Goal: Task Accomplishment & Management: Manage account settings

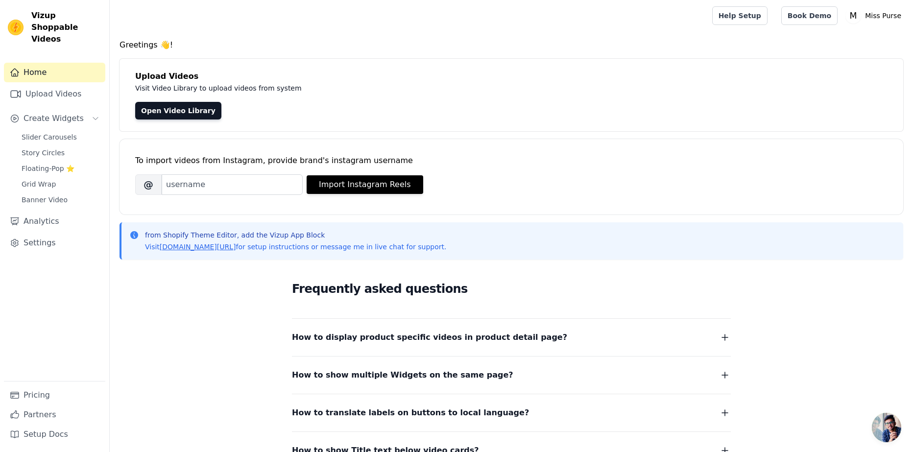
click at [244, 313] on div "Frequently asked questions How to display product specific videos in product de…" at bounding box center [511, 368] width 627 height 202
click at [48, 164] on span "Floating-Pop ⭐" at bounding box center [48, 169] width 53 height 10
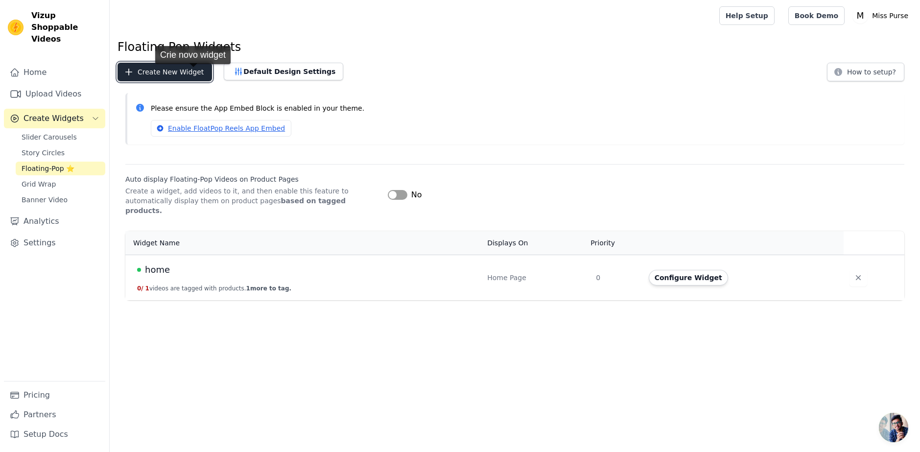
click at [193, 74] on button "Create New Widget" at bounding box center [165, 72] width 95 height 19
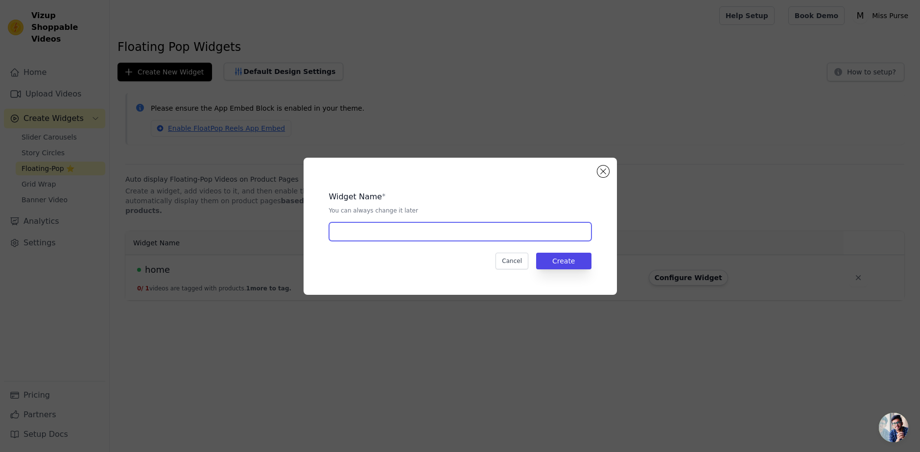
click at [461, 236] on input "text" at bounding box center [460, 231] width 262 height 19
drag, startPoint x: 418, startPoint y: 232, endPoint x: 414, endPoint y: 239, distance: 7.9
click at [418, 232] on input "text" at bounding box center [460, 231] width 262 height 19
type input "Porta óculos"
click at [575, 268] on div "Widget Name * You can always change it later Porta óculos Cancel Create" at bounding box center [460, 226] width 282 height 106
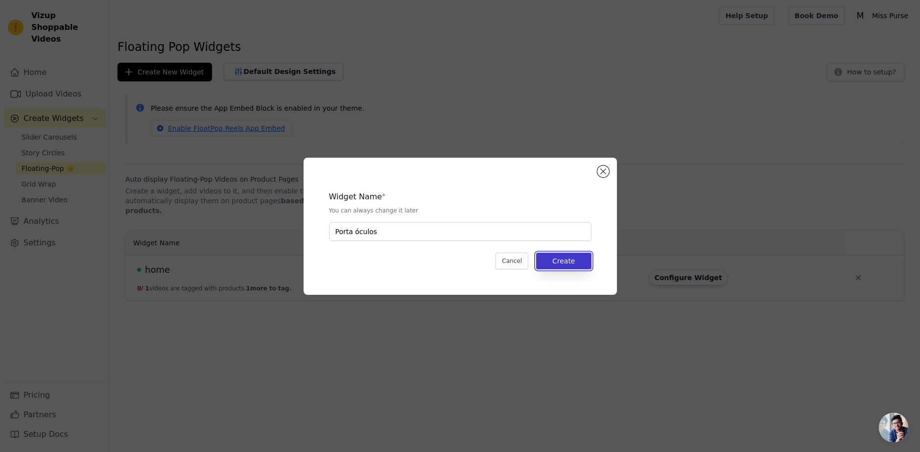
click at [576, 267] on button "Create" at bounding box center [563, 261] width 55 height 17
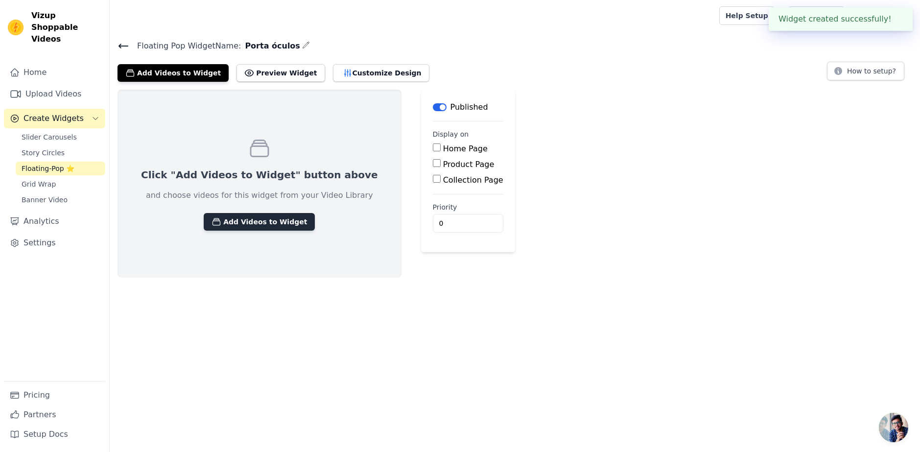
click at [230, 214] on button "Add Videos to Widget" at bounding box center [259, 222] width 111 height 18
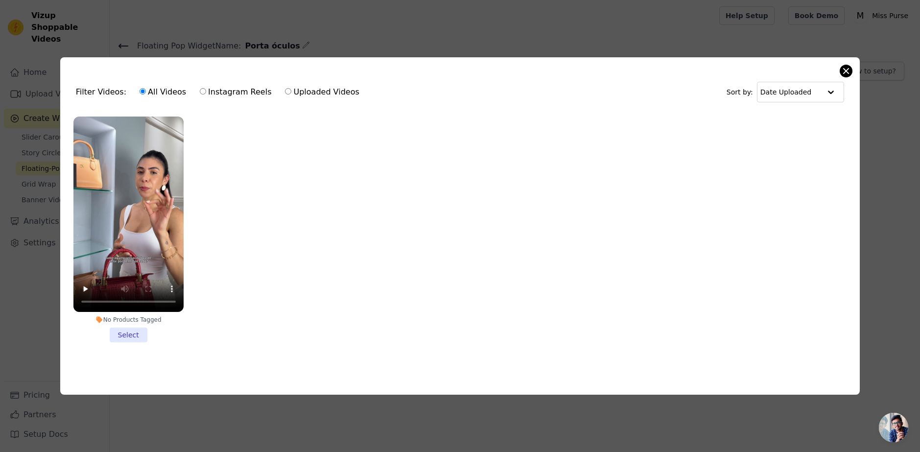
click at [849, 63] on div "Filter Videos: All Videos Instagram Reels Uploaded Videos Sort by: Date Uploade…" at bounding box center [460, 226] width 800 height 338
click at [847, 67] on button "Close modal" at bounding box center [846, 71] width 12 height 12
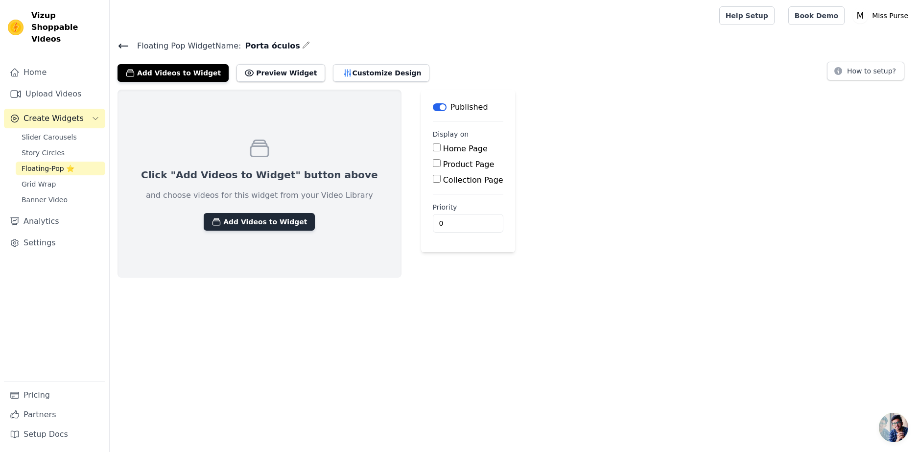
click at [253, 225] on button "Add Videos to Widget" at bounding box center [259, 222] width 111 height 18
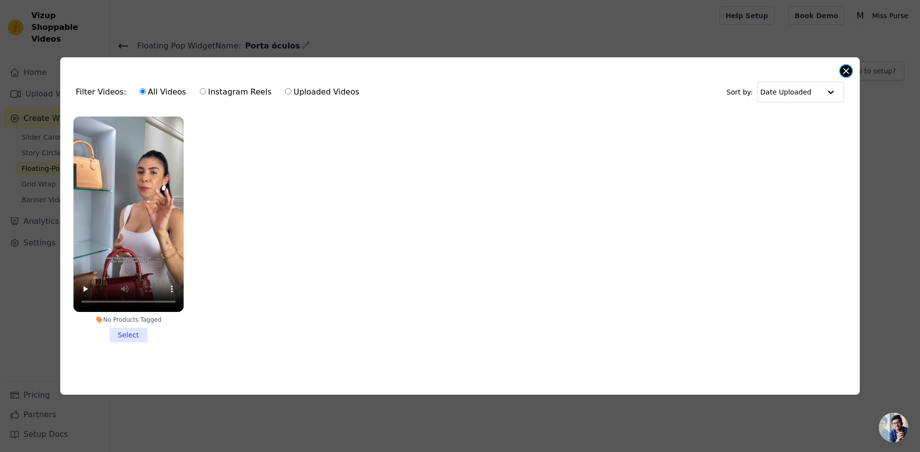
click at [845, 68] on button "Close modal" at bounding box center [846, 71] width 12 height 12
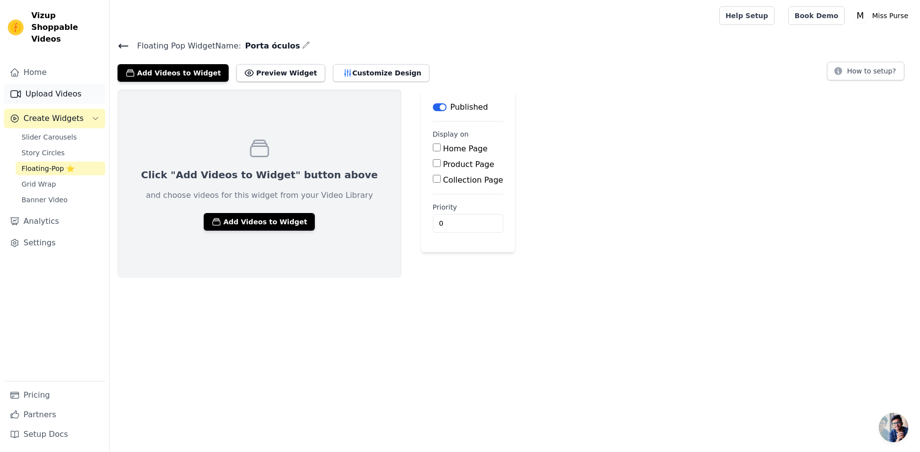
click at [47, 84] on link "Upload Videos" at bounding box center [54, 94] width 101 height 20
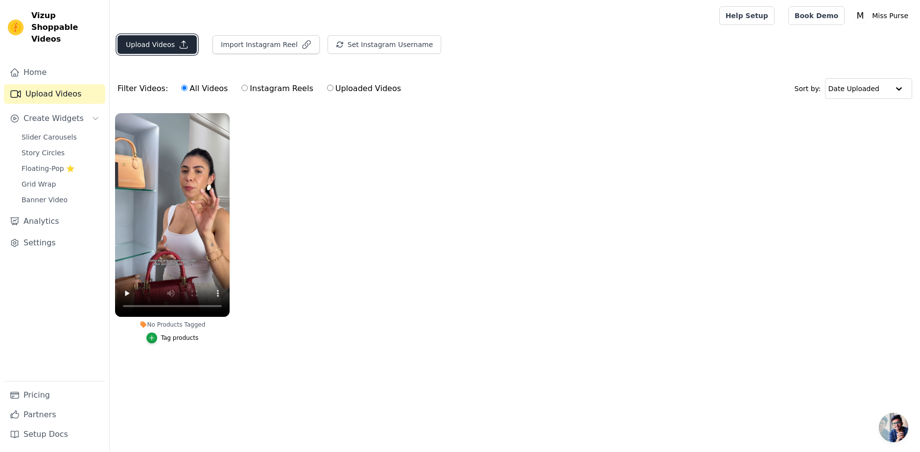
click at [156, 43] on button "Upload Videos" at bounding box center [157, 44] width 79 height 19
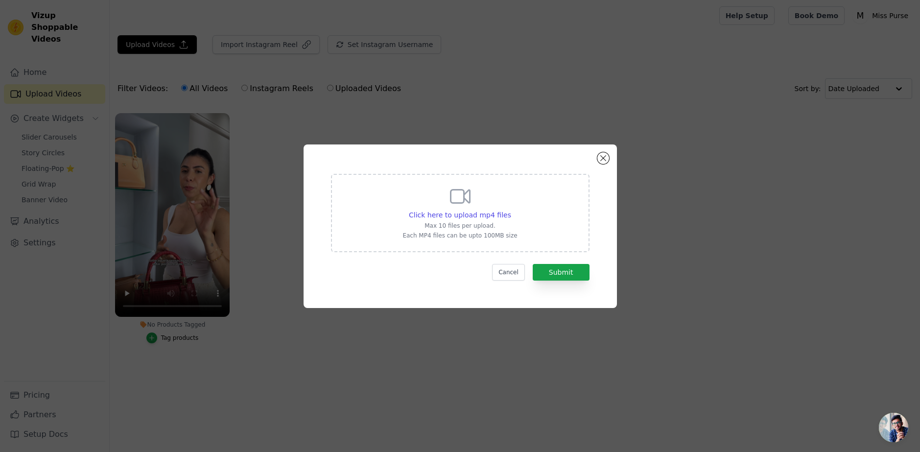
click at [531, 227] on div "Click here to upload mp4 files Max 10 files per upload. Each MP4 files can be u…" at bounding box center [460, 213] width 259 height 78
click at [511, 210] on input "Click here to upload mp4 files Max 10 files per upload. Each MP4 files can be u…" at bounding box center [511, 210] width 0 height 0
click at [476, 213] on span "Click here to upload mp4 files" at bounding box center [460, 215] width 102 height 8
click at [511, 210] on input "Click here to upload mp4 files Max 10 files per upload. Each MP4 files can be u…" at bounding box center [511, 210] width 0 height 0
type input "C:\fakepath\ScreenRecording_08-27-2025-15-46-38_1.mp4"
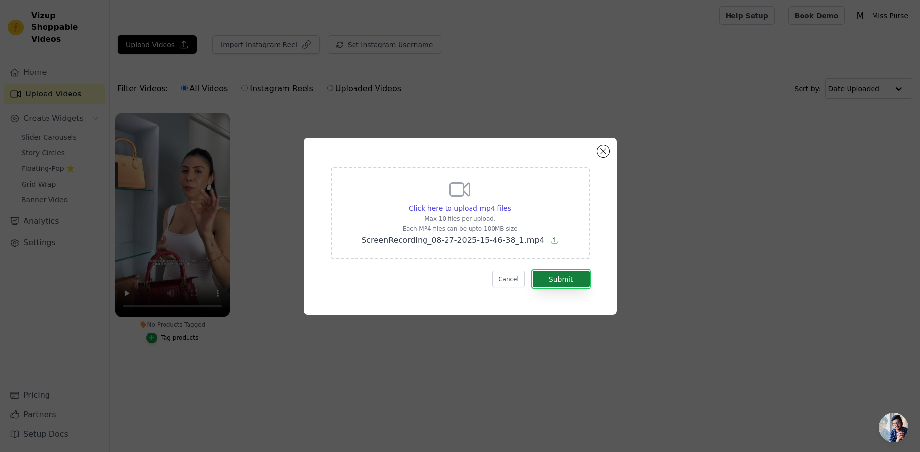
click at [570, 271] on button "Submit" at bounding box center [561, 279] width 57 height 17
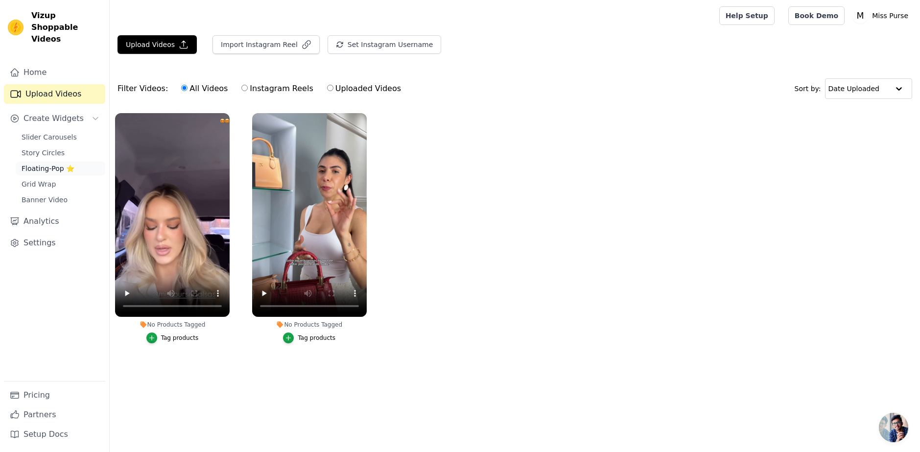
click at [46, 162] on link "Floating-Pop ⭐" at bounding box center [61, 169] width 90 height 14
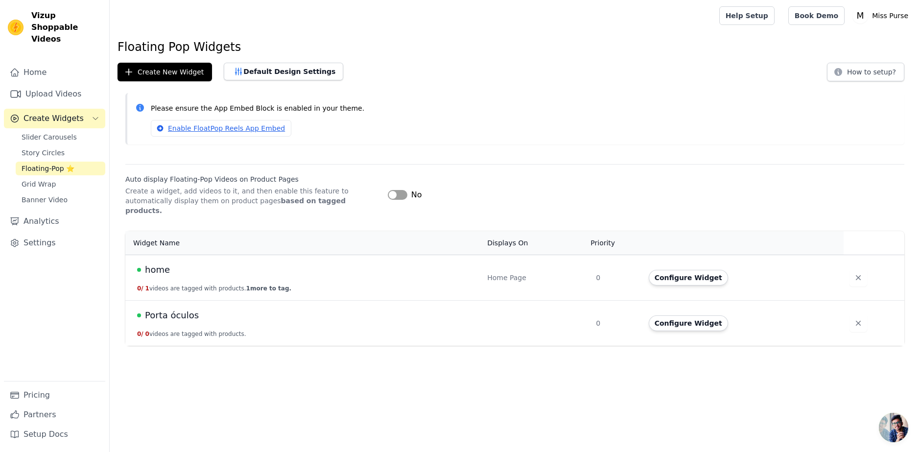
click at [166, 308] on span "Porta óculos" at bounding box center [172, 315] width 54 height 14
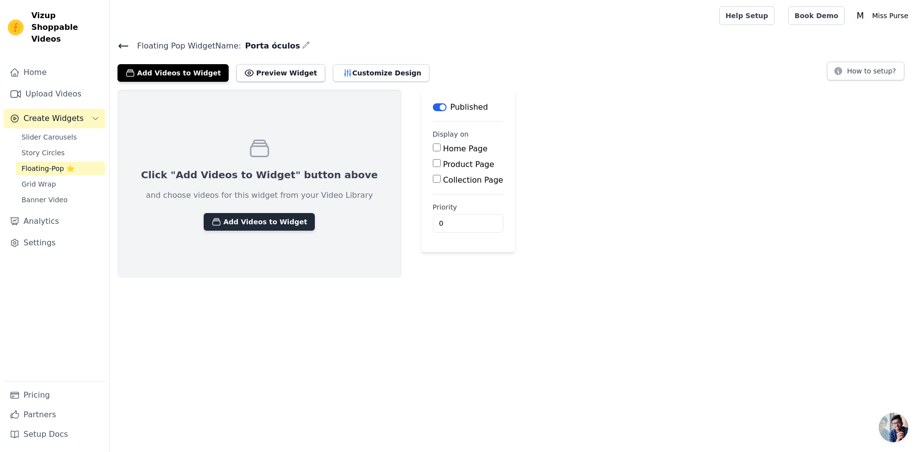
click at [256, 226] on button "Add Videos to Widget" at bounding box center [259, 222] width 111 height 18
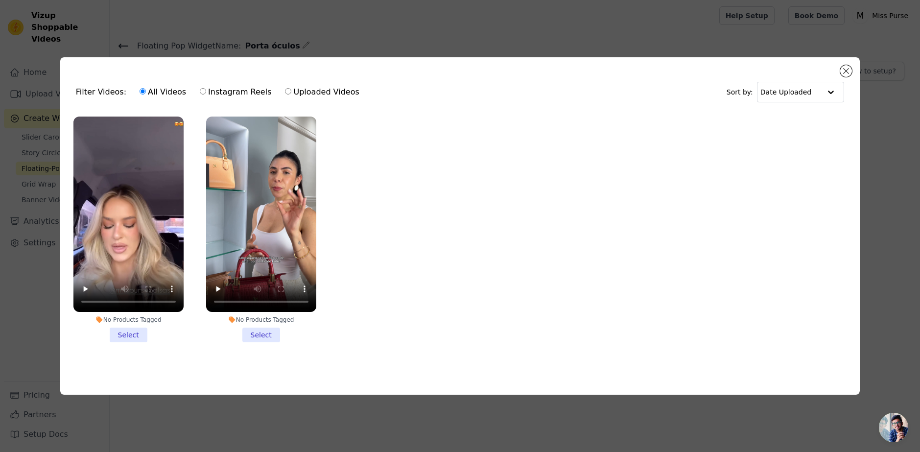
click at [132, 334] on li "No Products Tagged Select" at bounding box center [128, 230] width 110 height 226
click at [0, 0] on input "No Products Tagged Select" at bounding box center [0, 0] width 0 height 0
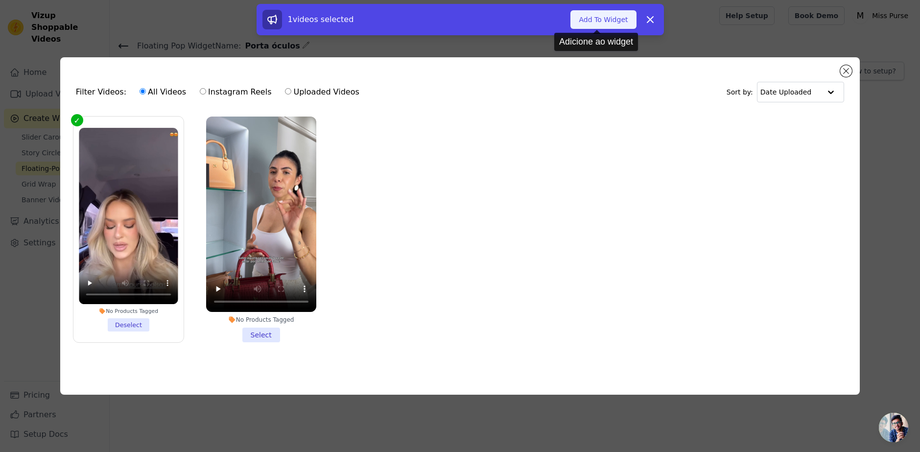
click at [597, 23] on button "Add To Widget" at bounding box center [603, 19] width 66 height 19
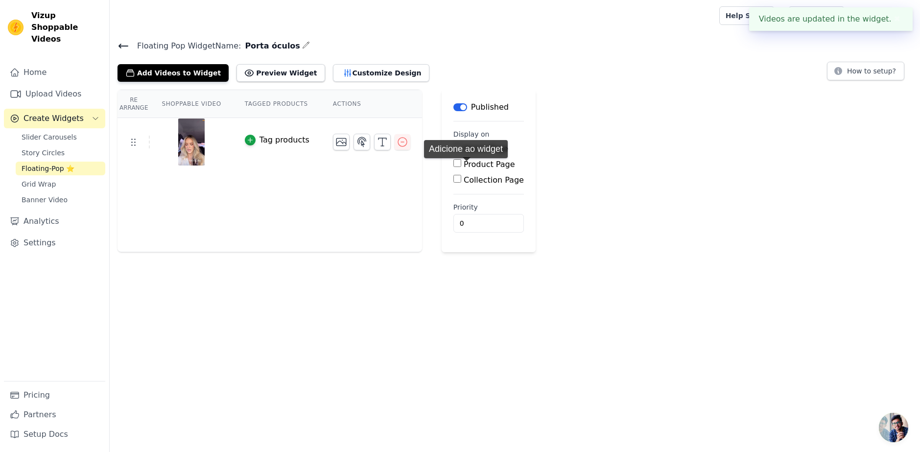
click at [467, 168] on label "Product Page" at bounding box center [489, 164] width 51 height 9
click at [461, 167] on input "Product Page" at bounding box center [457, 163] width 8 height 8
checkbox input "true"
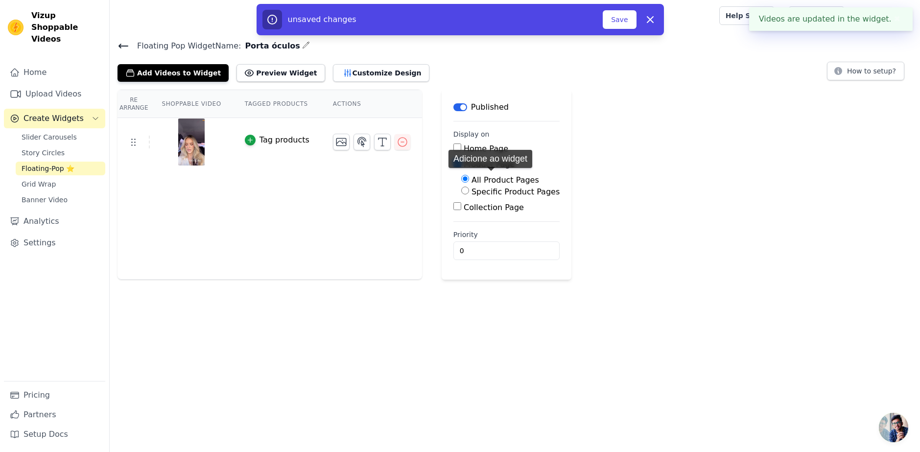
click at [491, 178] on label "All Product Pages" at bounding box center [506, 179] width 68 height 9
click at [469, 178] on input "All Product Pages" at bounding box center [465, 179] width 8 height 8
click at [486, 196] on div "Specific Product Pages" at bounding box center [510, 192] width 98 height 12
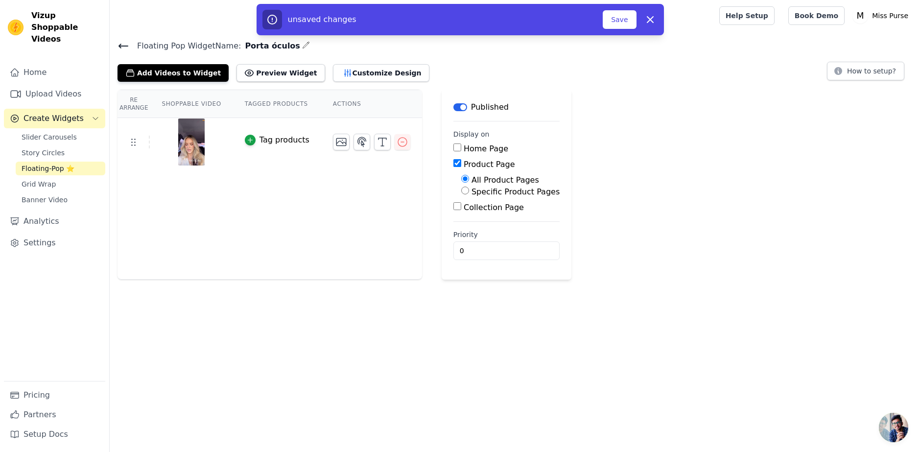
click at [486, 191] on label "Specific Product Pages" at bounding box center [516, 191] width 88 height 9
click at [469, 191] on input "Specific Product Pages" at bounding box center [465, 191] width 8 height 8
radio input "true"
click at [474, 217] on button "Select Products" at bounding box center [494, 214] width 66 height 17
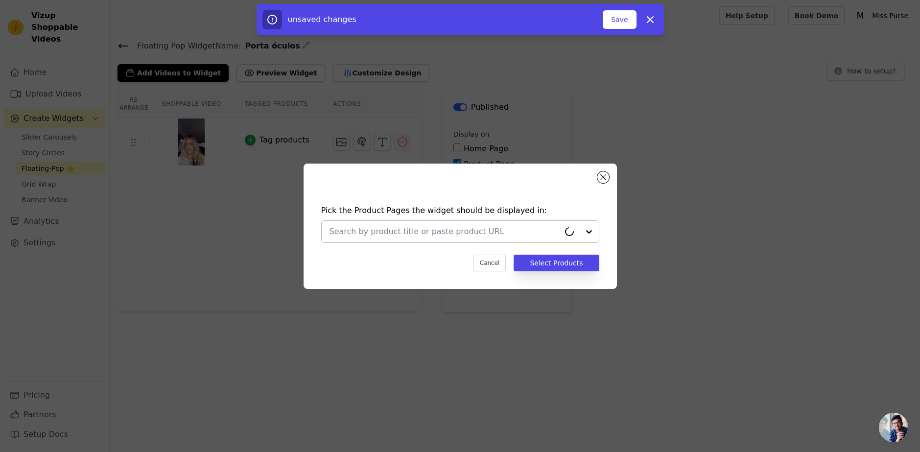
click at [486, 234] on input "text" at bounding box center [445, 232] width 230 height 12
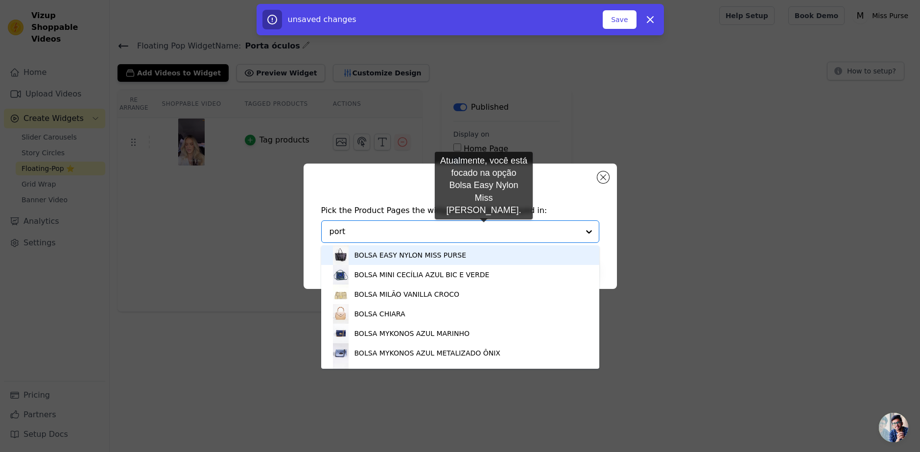
type input "porta"
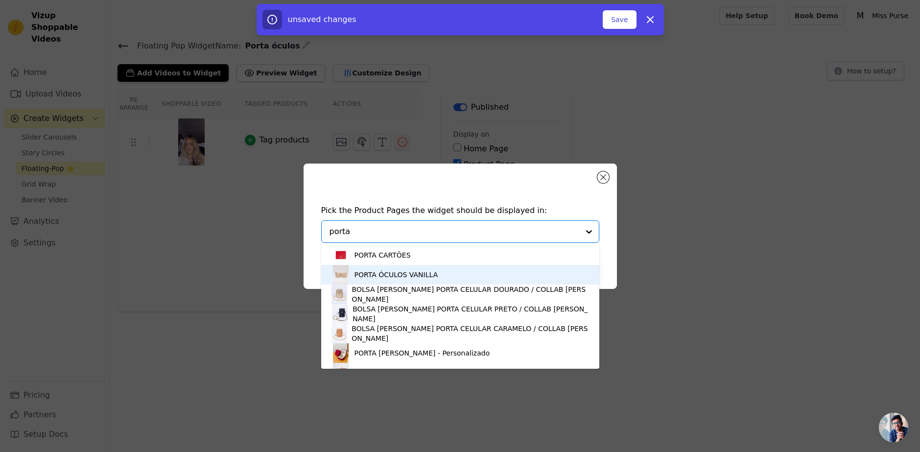
click at [458, 275] on div "PORTA ÓCULOS VANILLA" at bounding box center [460, 275] width 259 height 20
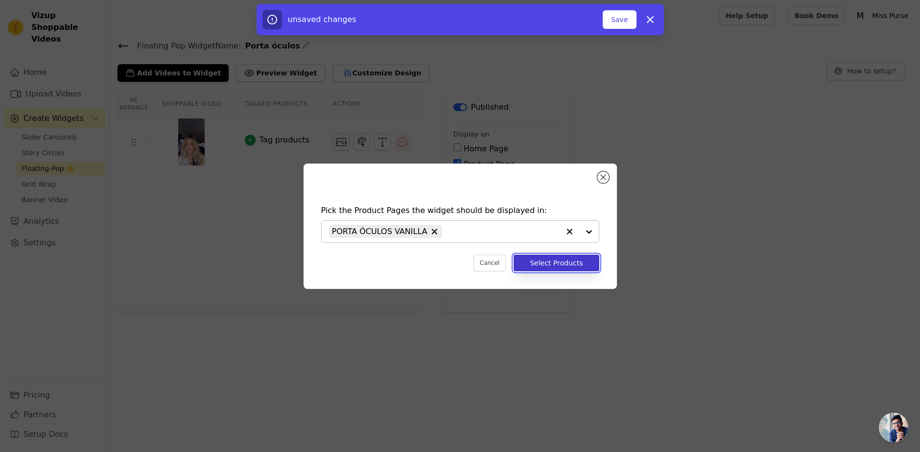
click at [567, 264] on button "Select Products" at bounding box center [556, 263] width 85 height 17
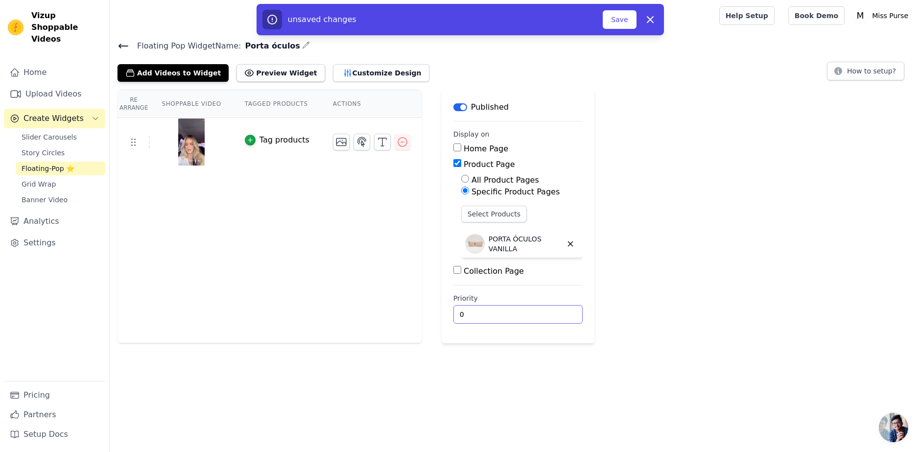
click at [476, 315] on input "0" at bounding box center [517, 314] width 129 height 19
click at [745, 329] on div "Re Arrange Shoppable Video Tagged Products Actions Tag products Save Videos In …" at bounding box center [515, 217] width 810 height 254
click at [250, 141] on button "Tag products" at bounding box center [277, 140] width 65 height 12
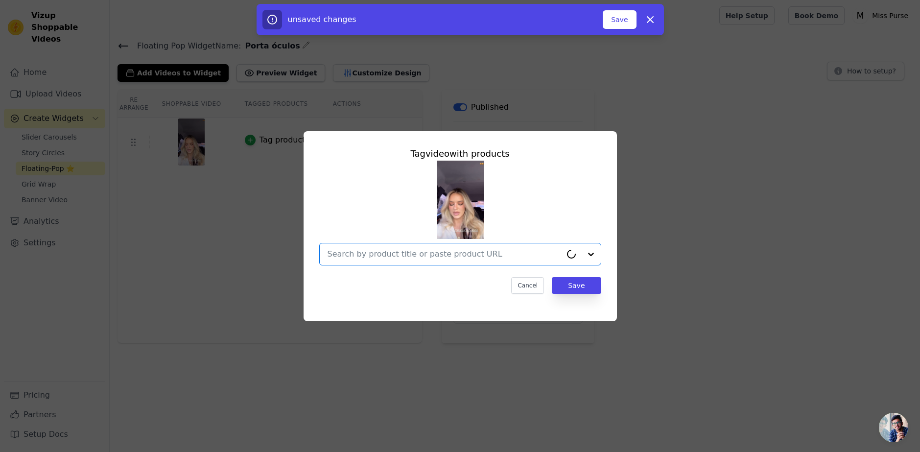
click at [507, 259] on input "text" at bounding box center [445, 254] width 234 height 12
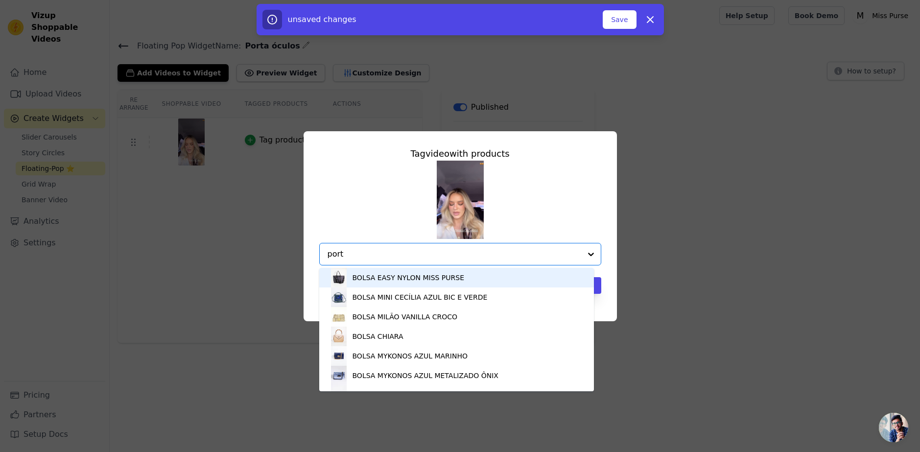
type input "porta"
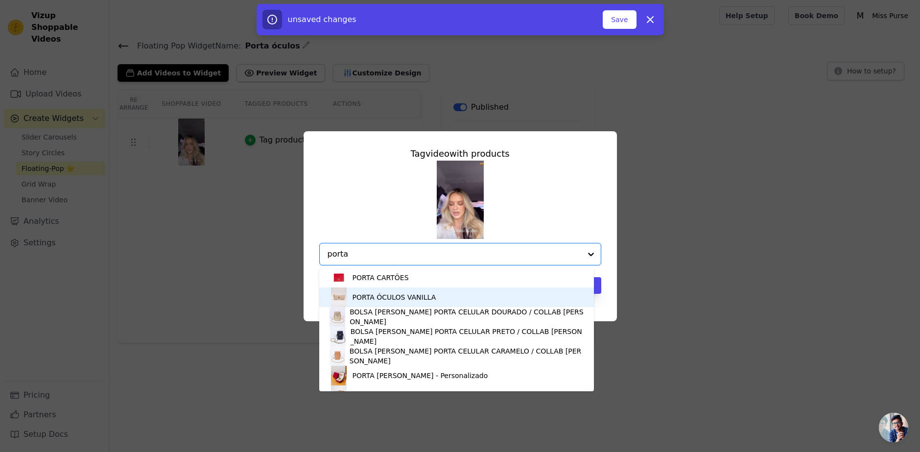
click at [393, 301] on div "PORTA ÓCULOS VANILLA" at bounding box center [395, 297] width 84 height 10
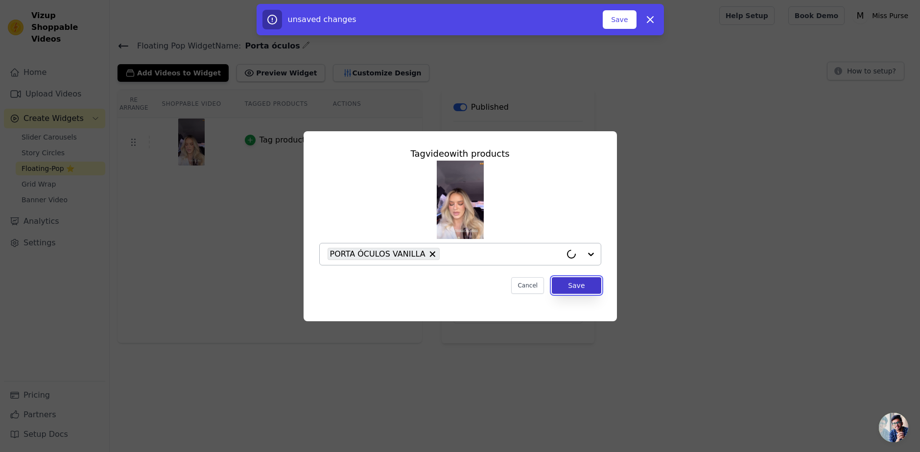
click at [565, 289] on button "Save" at bounding box center [576, 285] width 49 height 17
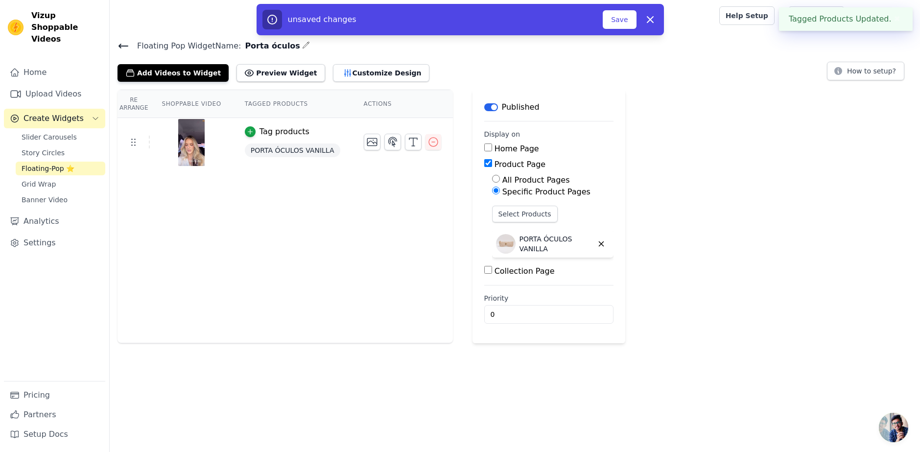
click at [276, 82] on div "Floating Pop Widget Name: Porta óculos Add Videos to Widget Preview Widget Cust…" at bounding box center [515, 191] width 810 height 304
click at [277, 76] on button "Preview Widget" at bounding box center [281, 73] width 88 height 18
click at [336, 71] on button "Customize Design" at bounding box center [381, 73] width 96 height 18
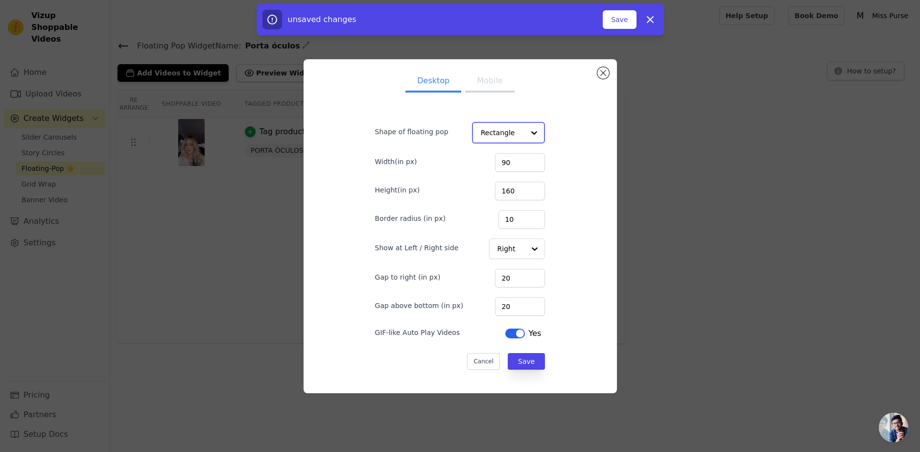
click at [498, 126] on input "Shape of floating pop" at bounding box center [503, 133] width 44 height 20
click at [496, 171] on div "Circle" at bounding box center [506, 176] width 69 height 21
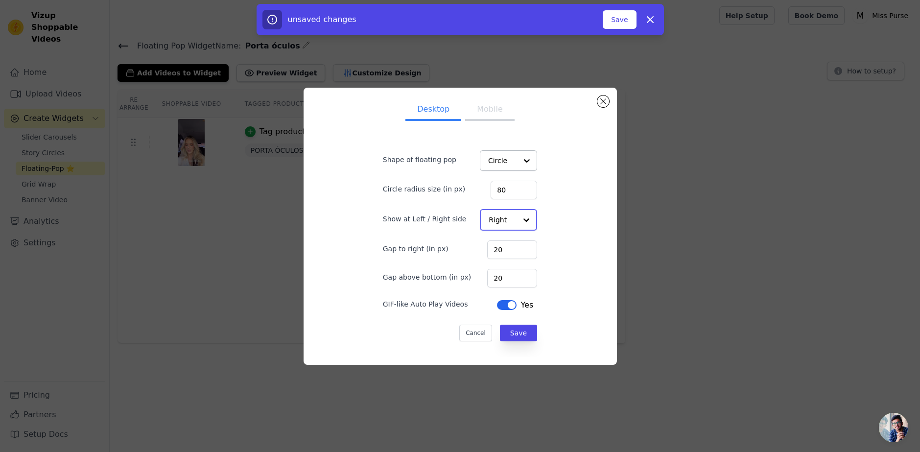
click at [503, 221] on input "Show at Left / Right side" at bounding box center [503, 220] width 28 height 20
click at [520, 217] on div at bounding box center [527, 220] width 20 height 20
click at [508, 238] on div "Left" at bounding box center [507, 243] width 55 height 21
drag, startPoint x: 507, startPoint y: 253, endPoint x: 471, endPoint y: 254, distance: 36.2
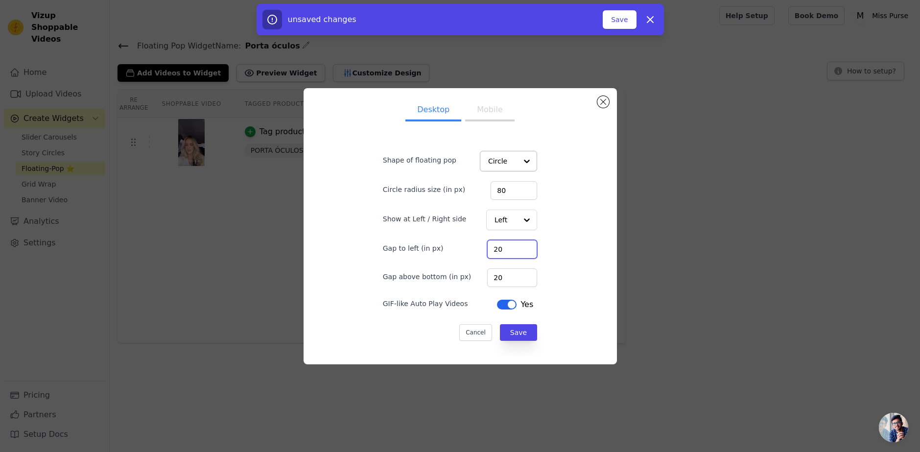
click at [471, 254] on div "Gap to left (in px) 20" at bounding box center [460, 248] width 154 height 21
type input "60"
click at [519, 328] on button "Save" at bounding box center [518, 332] width 37 height 17
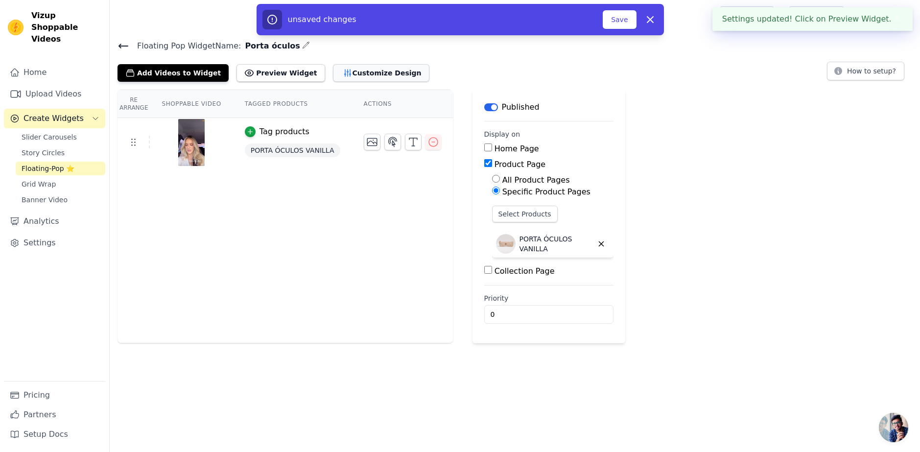
click at [339, 71] on button "Customize Design" at bounding box center [381, 73] width 96 height 18
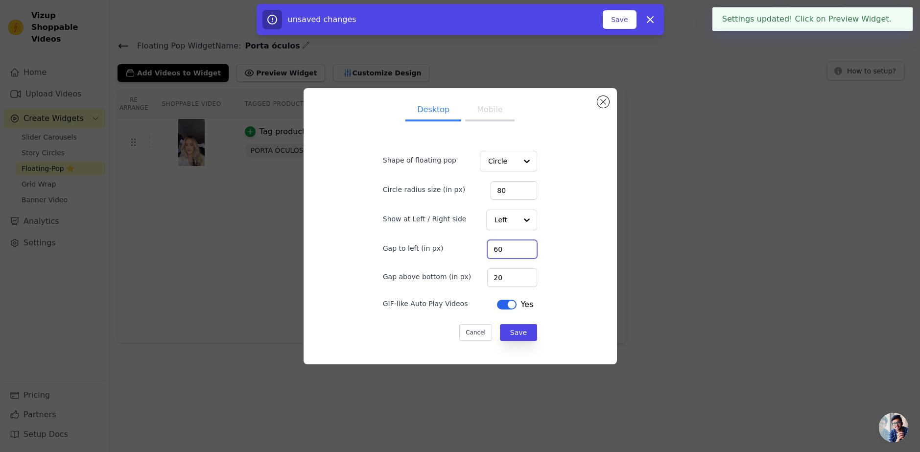
drag, startPoint x: 499, startPoint y: 248, endPoint x: 450, endPoint y: 248, distance: 49.0
click at [450, 248] on div "Gap to left (in px) 60" at bounding box center [460, 248] width 154 height 21
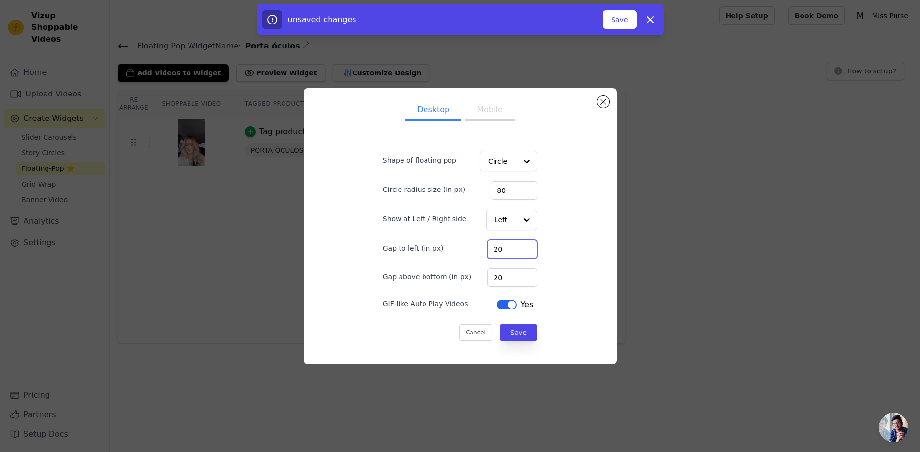
type input "20"
drag, startPoint x: 508, startPoint y: 274, endPoint x: 452, endPoint y: 274, distance: 56.3
click at [453, 274] on div "Gap above bottom (in px) 20" at bounding box center [460, 276] width 154 height 21
type input "60"
click at [523, 330] on button "Save" at bounding box center [518, 332] width 37 height 17
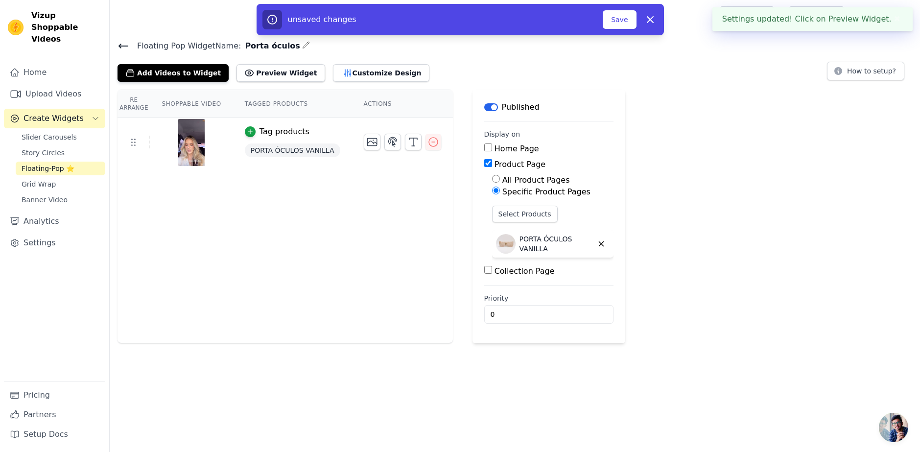
click at [614, 8] on div "unsaved changes Save Dismiss" at bounding box center [460, 19] width 407 height 31
click at [617, 16] on button "Save" at bounding box center [619, 19] width 33 height 19
click at [611, 20] on button "Save" at bounding box center [619, 19] width 33 height 19
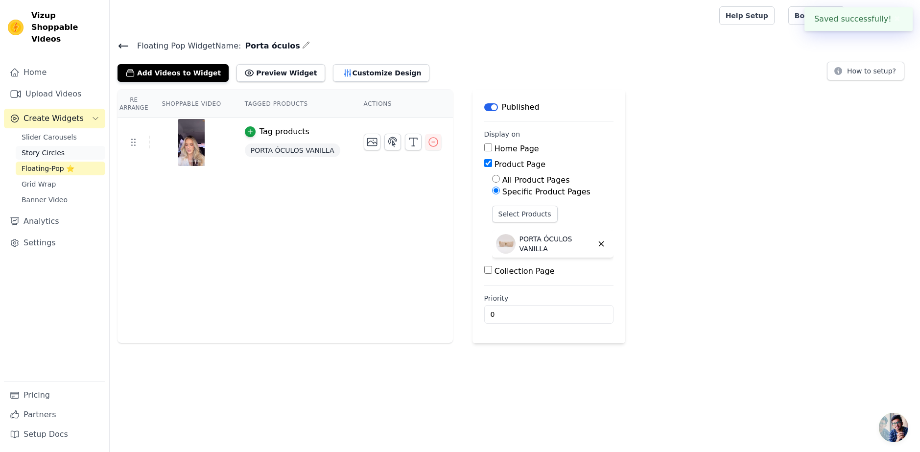
click at [56, 148] on span "Story Circles" at bounding box center [43, 153] width 43 height 10
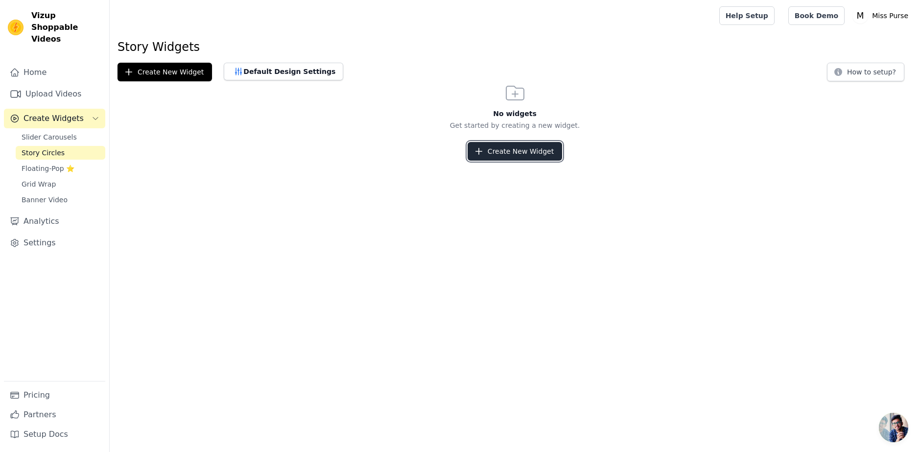
click at [521, 155] on button "Create New Widget" at bounding box center [515, 151] width 95 height 19
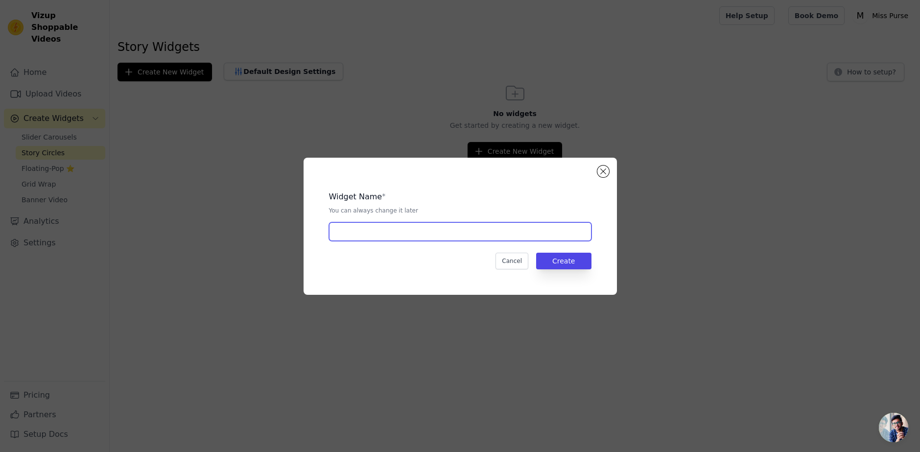
click at [450, 230] on input "text" at bounding box center [460, 231] width 262 height 19
type input "Porta óculos"
click at [545, 259] on button "Create" at bounding box center [563, 261] width 55 height 17
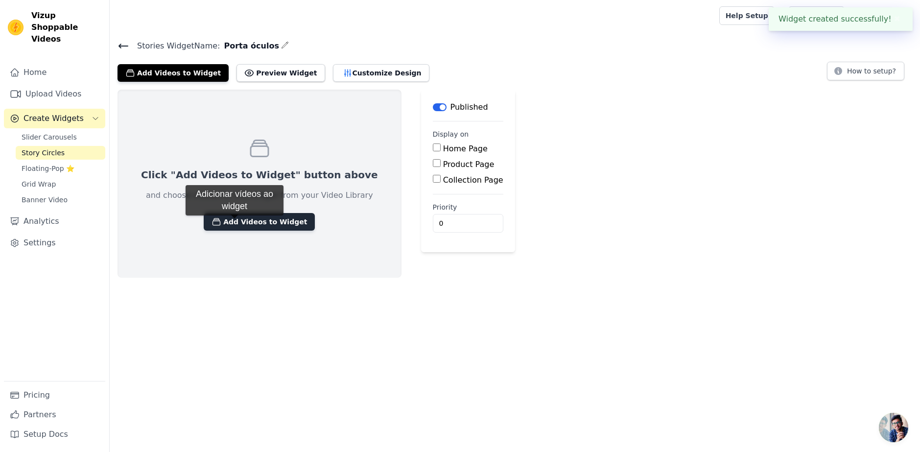
click at [235, 225] on button "Add Videos to Widget" at bounding box center [259, 222] width 111 height 18
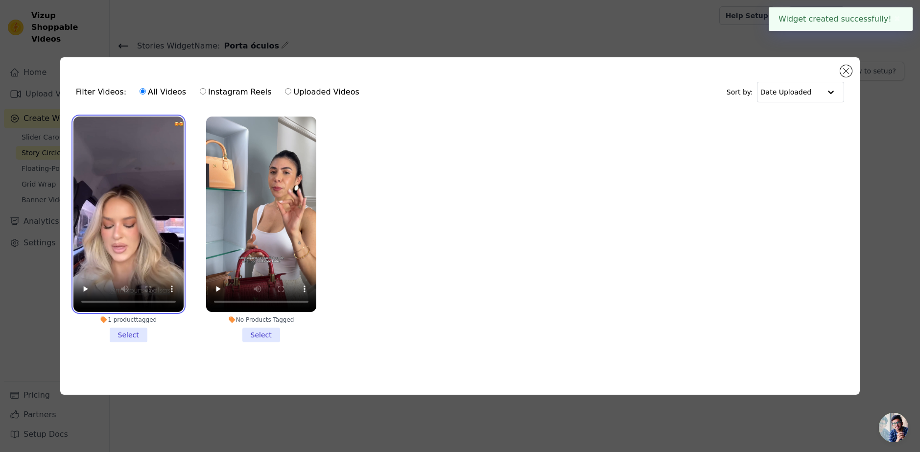
click at [145, 256] on video at bounding box center [128, 215] width 110 height 196
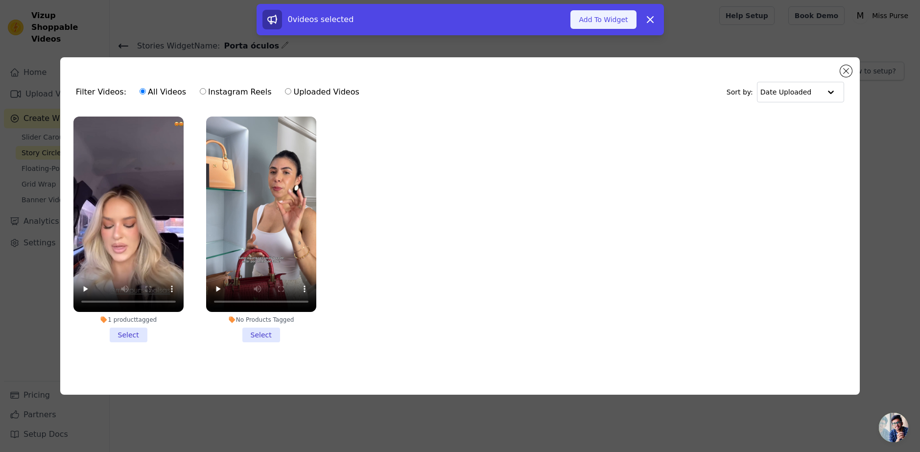
click at [587, 17] on button "Add To Widget" at bounding box center [603, 19] width 66 height 19
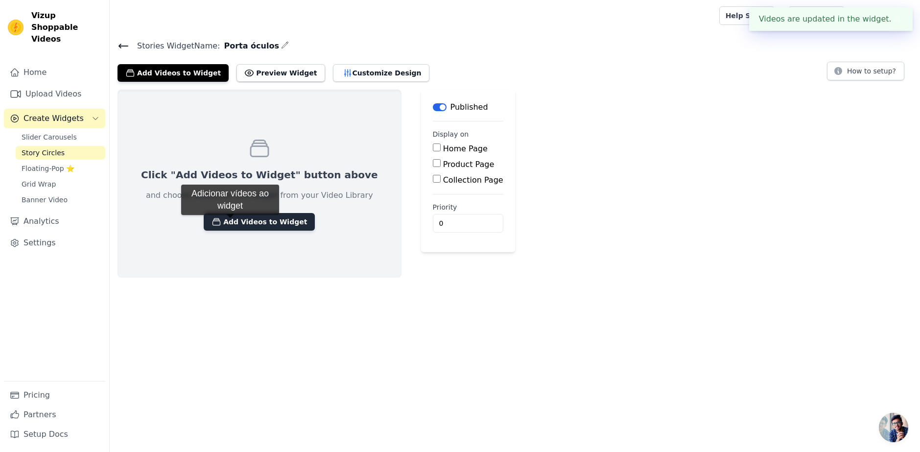
click at [230, 225] on button "Add Videos to Widget" at bounding box center [259, 222] width 111 height 18
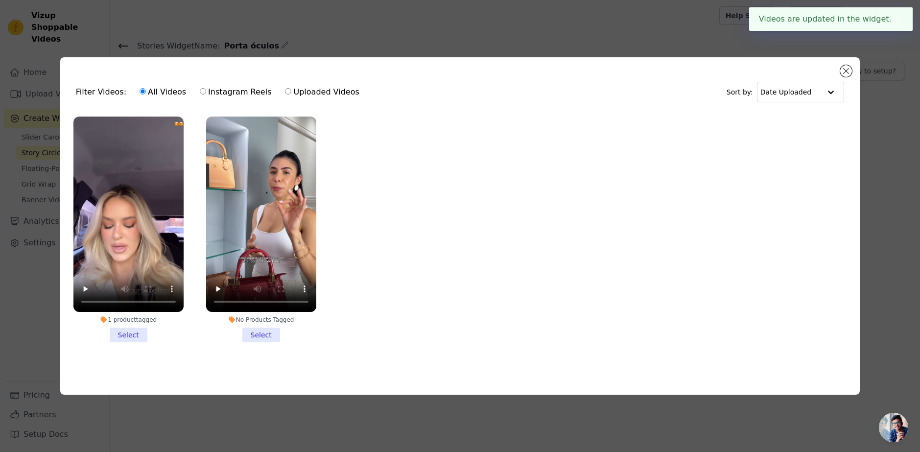
click at [124, 332] on li "1 product tagged Select" at bounding box center [128, 230] width 110 height 226
click at [0, 0] on input "1 product tagged Select" at bounding box center [0, 0] width 0 height 0
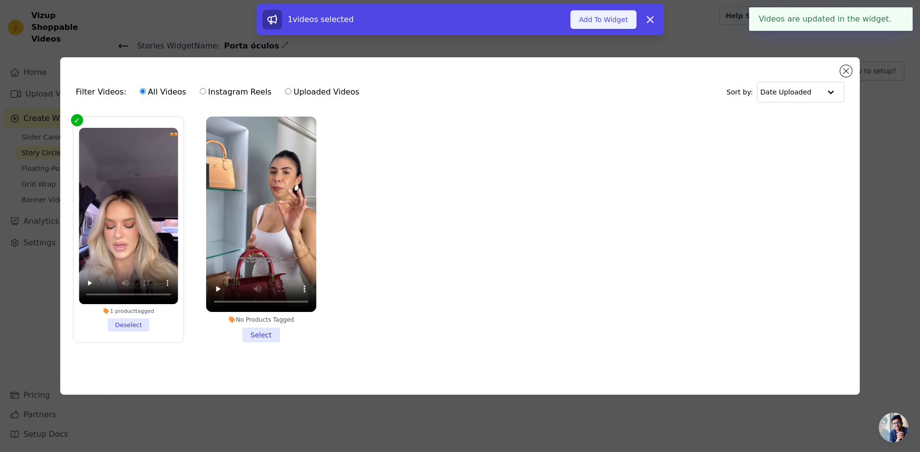
click at [606, 17] on button "Add To Widget" at bounding box center [603, 19] width 66 height 19
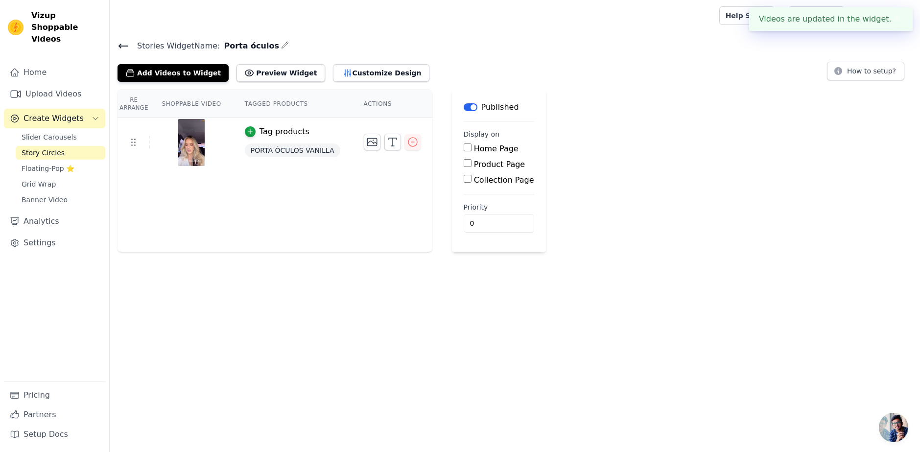
click at [479, 161] on label "Product Page" at bounding box center [499, 164] width 51 height 9
click at [472, 161] on input "Product Page" at bounding box center [468, 163] width 8 height 8
checkbox input "true"
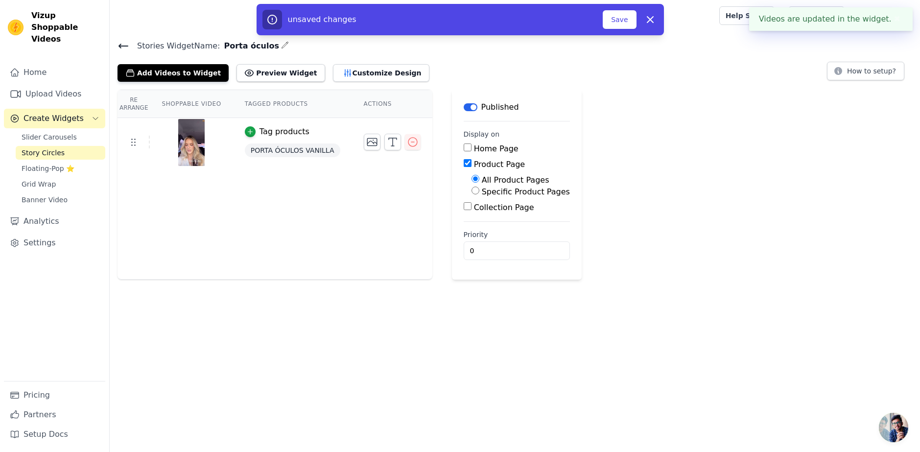
click at [489, 197] on div "Specific Product Pages" at bounding box center [521, 192] width 98 height 12
click at [492, 192] on label "Specific Product Pages" at bounding box center [526, 191] width 88 height 9
click at [479, 192] on input "Specific Product Pages" at bounding box center [476, 191] width 8 height 8
radio input "true"
click at [481, 214] on button "Select Products" at bounding box center [505, 214] width 66 height 17
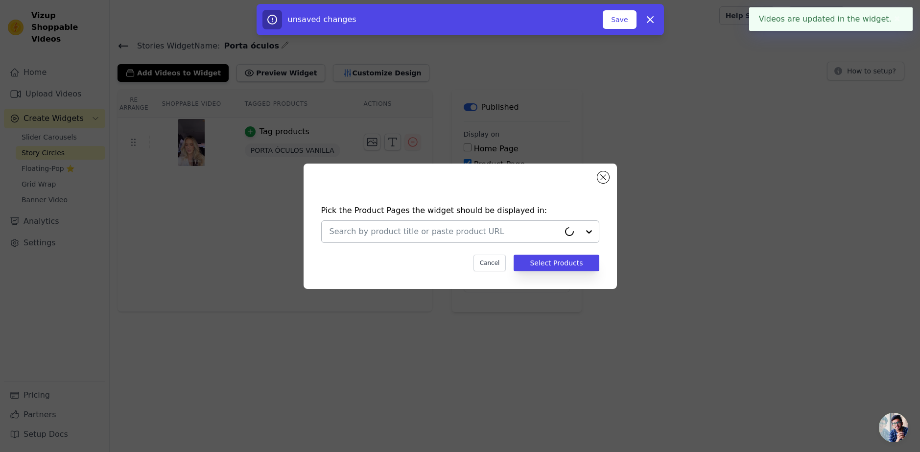
click at [478, 228] on input "text" at bounding box center [445, 232] width 230 height 12
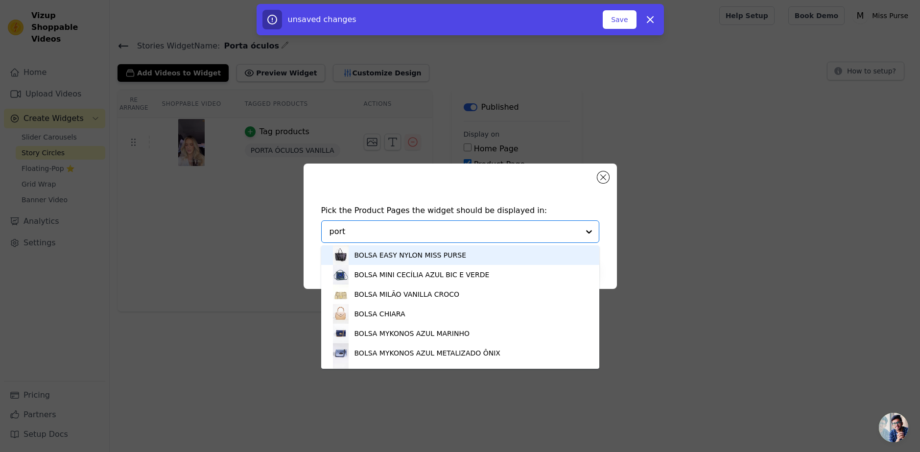
type input "porta"
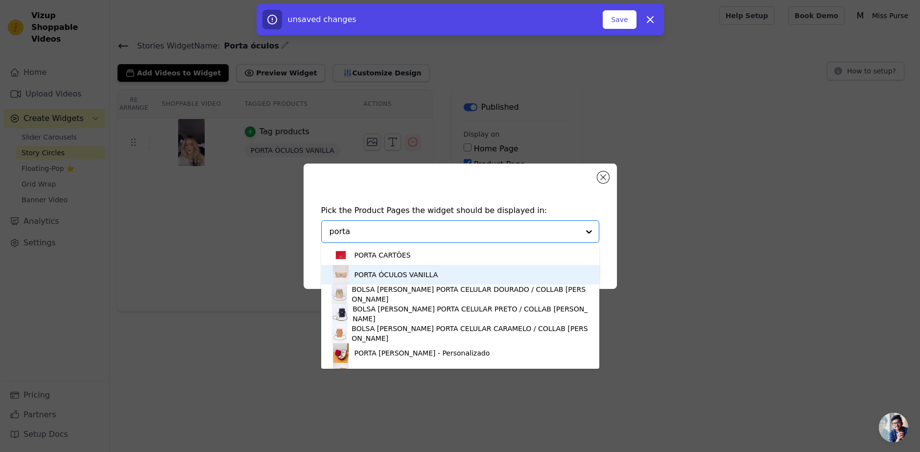
click at [375, 279] on div "PORTA ÓCULOS VANILLA" at bounding box center [397, 275] width 84 height 10
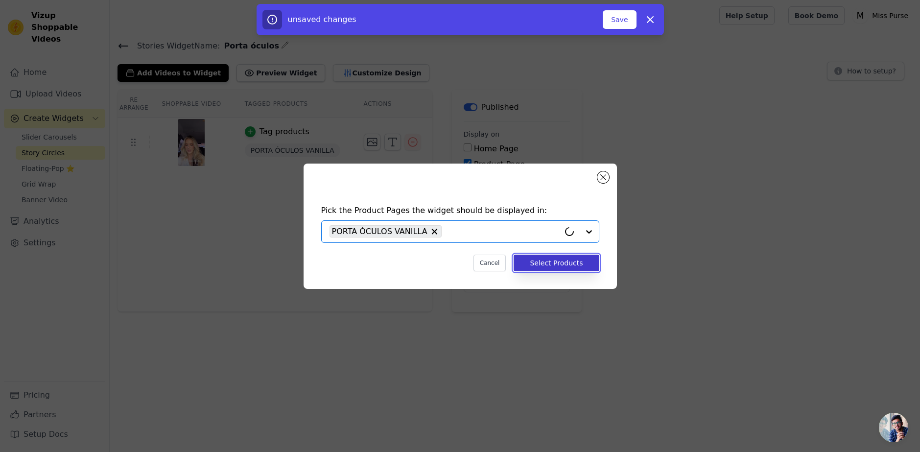
click at [554, 269] on button "Select Products" at bounding box center [556, 263] width 85 height 17
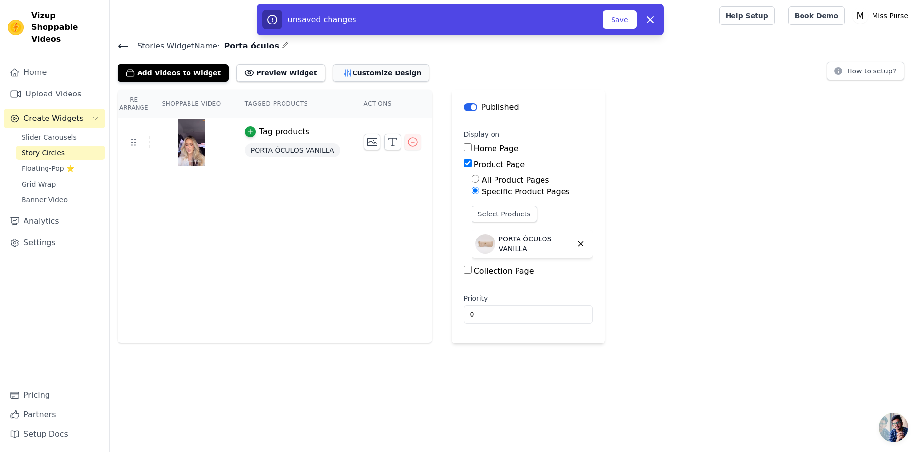
click at [365, 73] on button "Customize Design" at bounding box center [381, 73] width 96 height 18
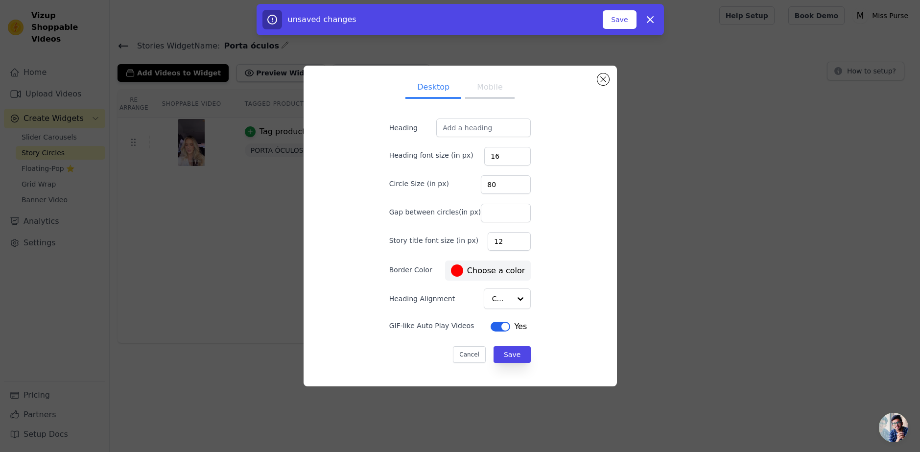
click at [439, 92] on button "Desktop" at bounding box center [433, 88] width 56 height 22
click at [512, 93] on ul "Desktop Mobile" at bounding box center [460, 87] width 173 height 29
click at [474, 93] on button "Mobile" at bounding box center [489, 88] width 49 height 22
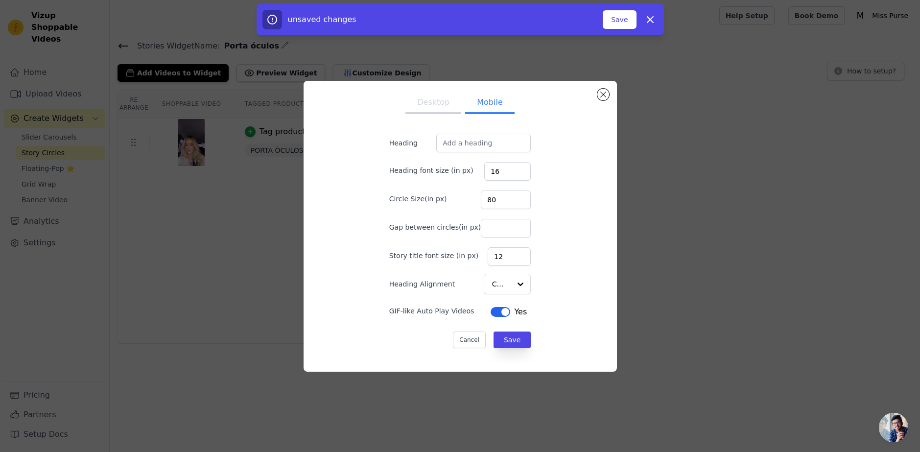
click at [422, 106] on button "Desktop" at bounding box center [433, 104] width 56 height 22
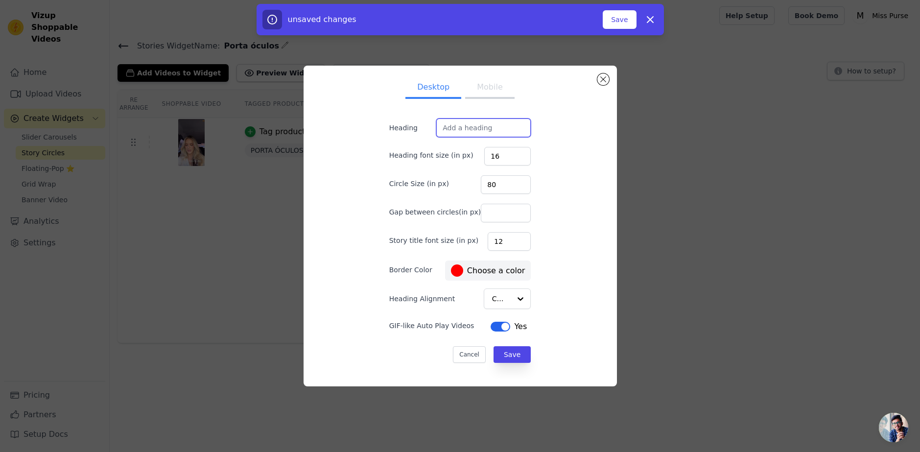
click at [458, 130] on input "Heading" at bounding box center [483, 128] width 95 height 19
click at [523, 145] on form "Heading Heading font size (in px) 16 Circle Size (in px) 80 Gap between circles…" at bounding box center [460, 241] width 158 height 260
click at [488, 277] on span "#ff0000 Choose a color" at bounding box center [488, 270] width 78 height 16
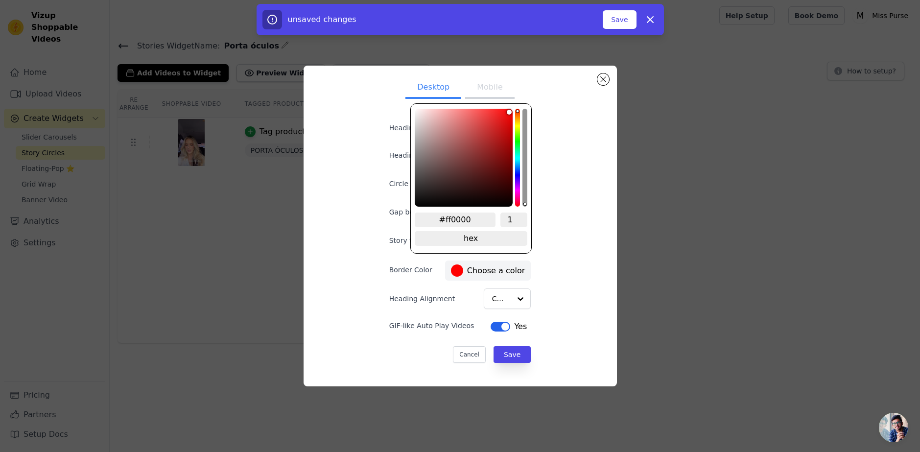
click at [451, 271] on div at bounding box center [457, 270] width 12 height 12
drag, startPoint x: 468, startPoint y: 217, endPoint x: 444, endPoint y: 218, distance: 23.6
click at [444, 218] on input "#ff0000" at bounding box center [455, 220] width 81 height 15
type input "#30303"
type input "#303030"
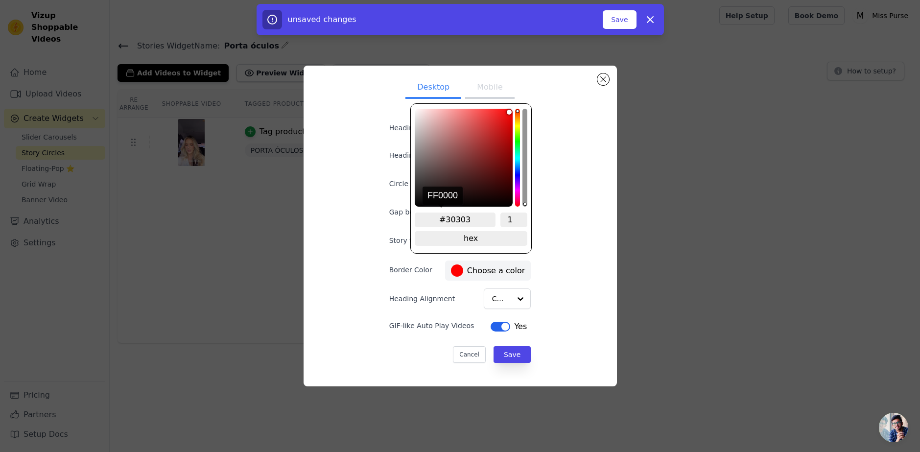
type input "#303030"
drag, startPoint x: 580, startPoint y: 245, endPoint x: 552, endPoint y: 239, distance: 28.9
click at [569, 243] on div "Desktop Mobile Heading Heading font size (in px) 16 Circle Size (in px) 80 Gap …" at bounding box center [460, 225] width 298 height 305
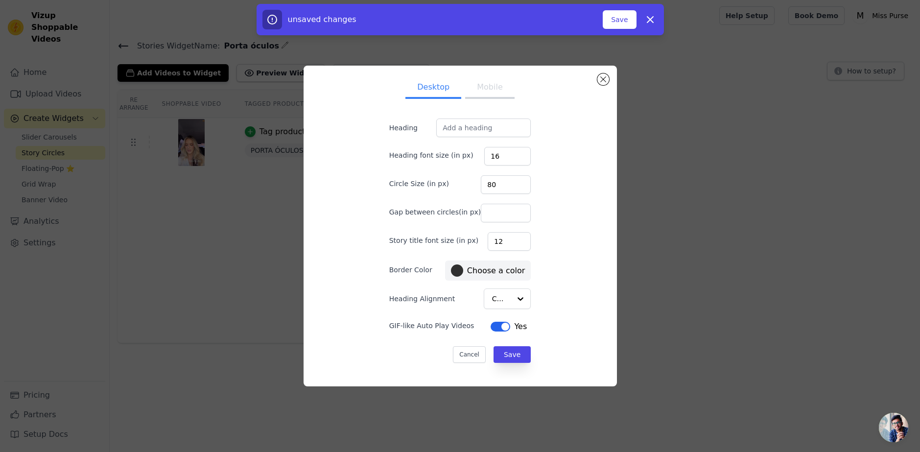
click at [570, 262] on div "Desktop Mobile Heading Heading font size (in px) 16 Circle Size (in px) 80 Gap …" at bounding box center [460, 225] width 298 height 305
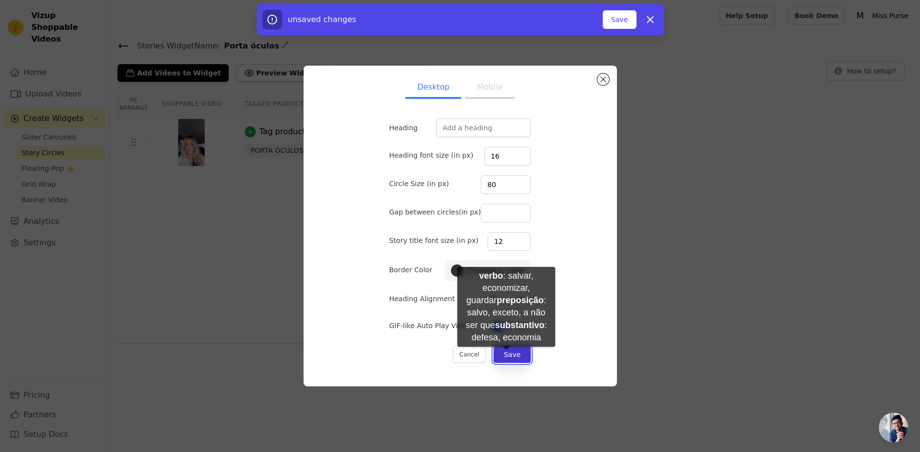
click at [506, 356] on button "Save" at bounding box center [512, 354] width 37 height 17
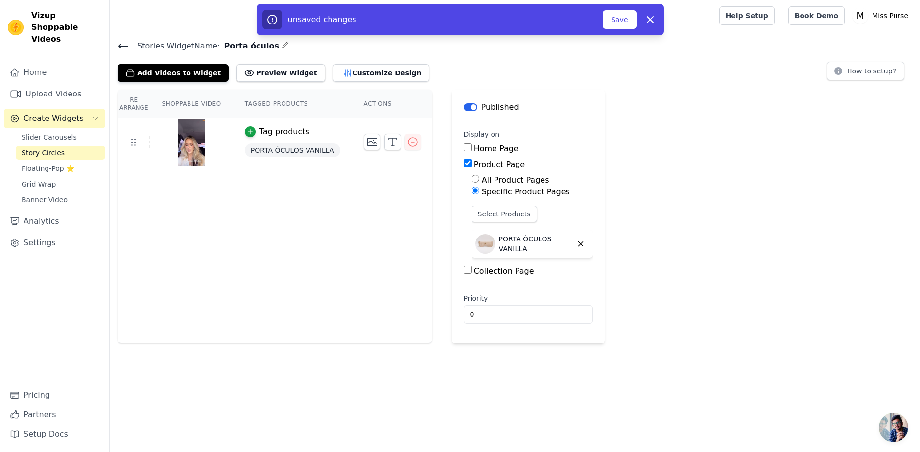
drag, startPoint x: 370, startPoint y: 70, endPoint x: 168, endPoint y: 219, distance: 250.9
click at [177, 228] on div "Stories Widget Name: Porta óculos Add Videos to Widget Preview Widget Customize…" at bounding box center [515, 191] width 810 height 304
click at [45, 164] on span "Floating-Pop ⭐" at bounding box center [48, 169] width 53 height 10
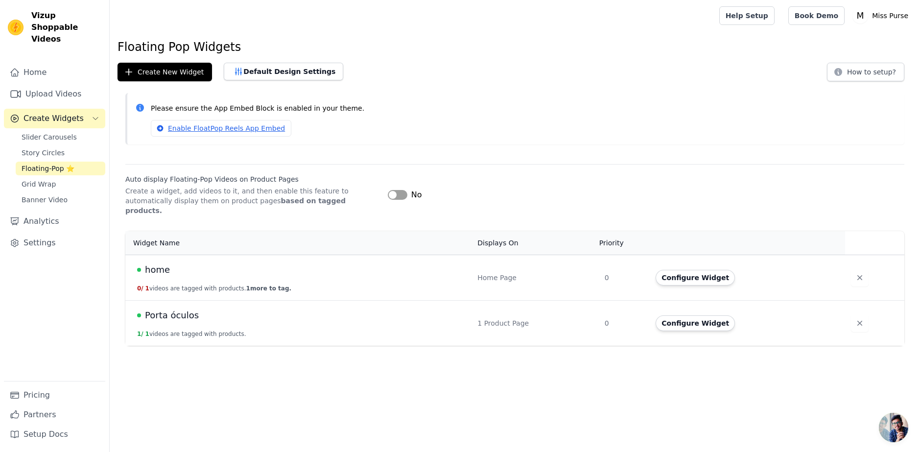
click at [163, 309] on span "Porta óculos" at bounding box center [172, 315] width 54 height 14
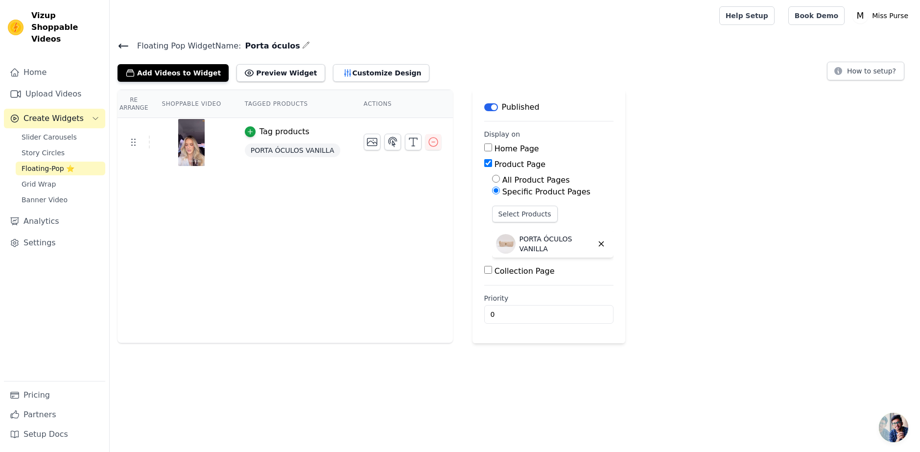
click at [340, 61] on div "Add Videos to Widget Preview Widget Customize Design" at bounding box center [278, 71] width 320 height 22
click at [338, 63] on div "Add Videos to Widget Preview Widget Customize Design" at bounding box center [278, 71] width 320 height 22
click at [356, 73] on button "Customize Design" at bounding box center [381, 73] width 96 height 18
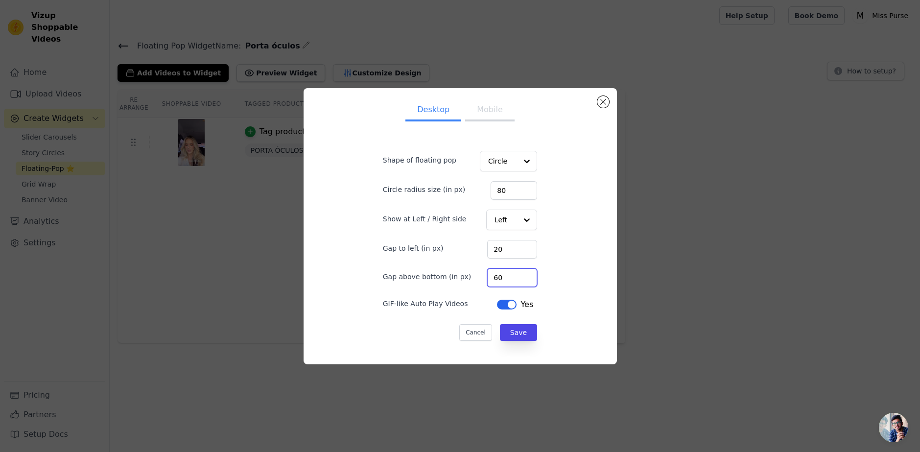
drag, startPoint x: 499, startPoint y: 279, endPoint x: 478, endPoint y: 278, distance: 21.6
click at [478, 278] on div "Gap above bottom (in px) 60" at bounding box center [460, 276] width 154 height 21
type input "70"
click at [511, 336] on button "Save" at bounding box center [518, 332] width 37 height 17
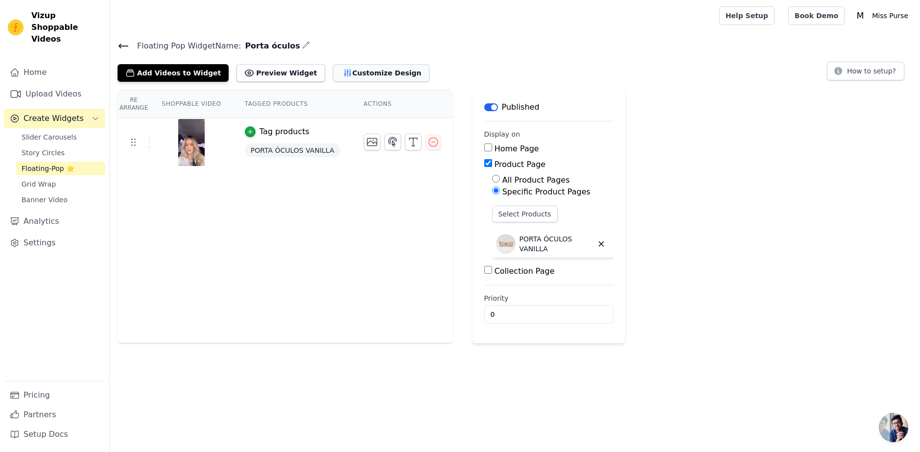
click at [353, 73] on button "Customize Design" at bounding box center [381, 73] width 96 height 18
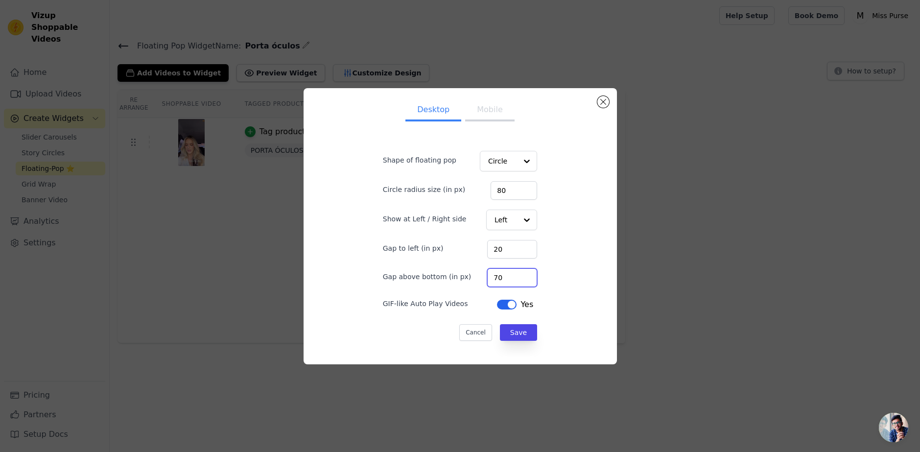
drag, startPoint x: 506, startPoint y: 286, endPoint x: 457, endPoint y: 282, distance: 48.6
click at [457, 282] on div "Gap above bottom (in px) 70" at bounding box center [460, 276] width 154 height 21
type input "90"
click at [512, 332] on button "Save" at bounding box center [518, 332] width 37 height 17
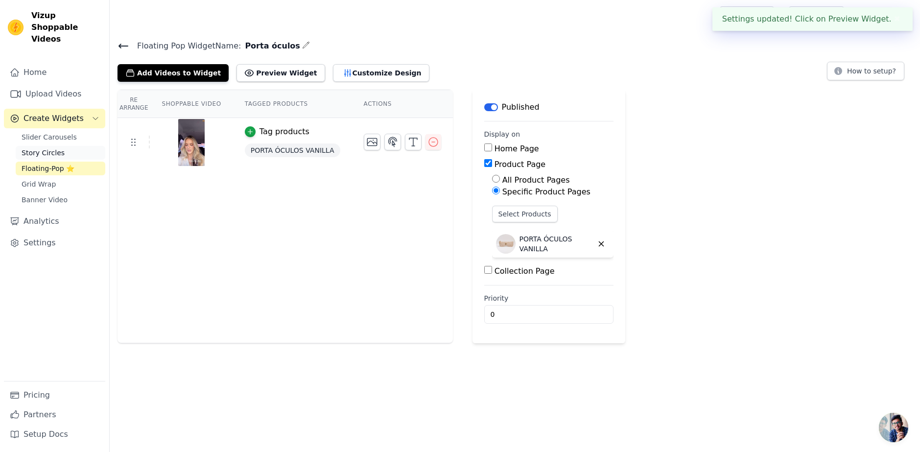
click at [41, 147] on link "Story Circles" at bounding box center [61, 153] width 90 height 14
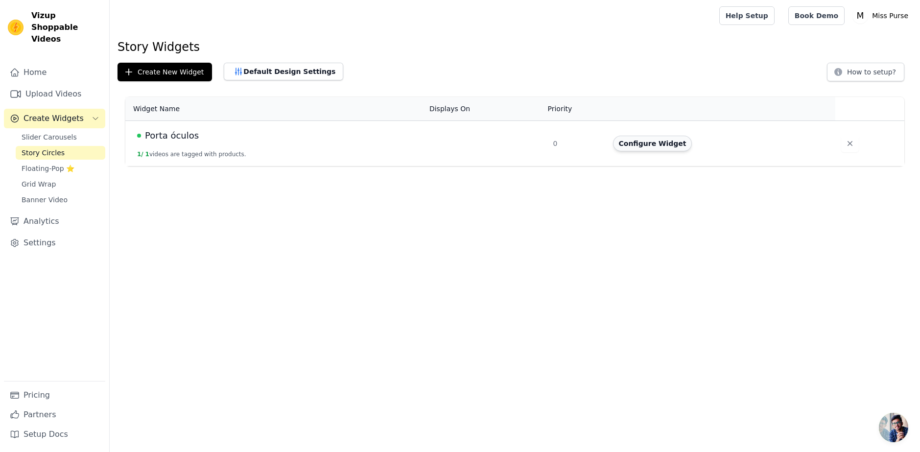
click at [647, 142] on button "Configure Widget" at bounding box center [652, 144] width 79 height 16
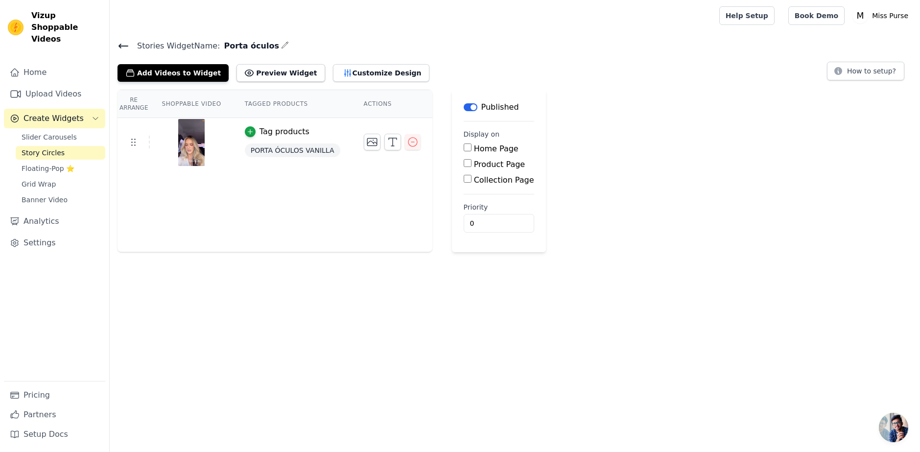
click at [481, 163] on label "Product Page" at bounding box center [499, 164] width 51 height 9
click at [472, 163] on input "Product Page" at bounding box center [468, 163] width 8 height 8
checkbox input "true"
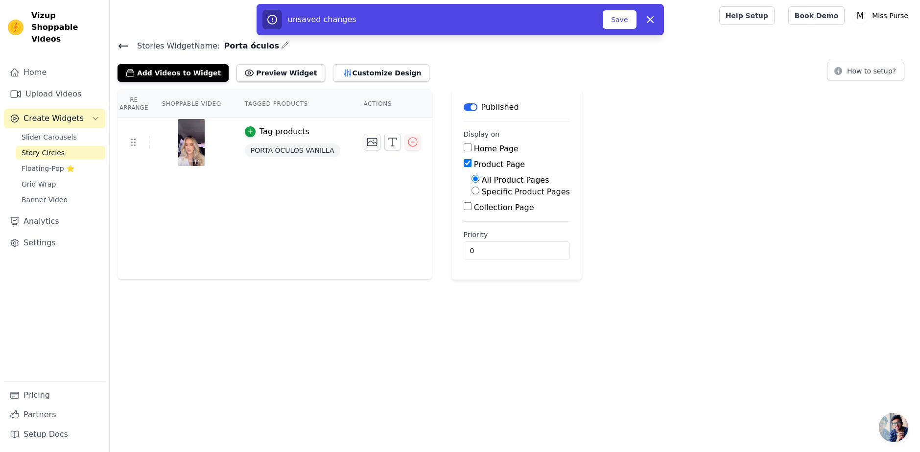
click at [495, 192] on label "Specific Product Pages" at bounding box center [526, 191] width 88 height 9
click at [479, 192] on input "Specific Product Pages" at bounding box center [476, 191] width 8 height 8
radio input "true"
click at [485, 213] on button "Select Products" at bounding box center [505, 214] width 66 height 17
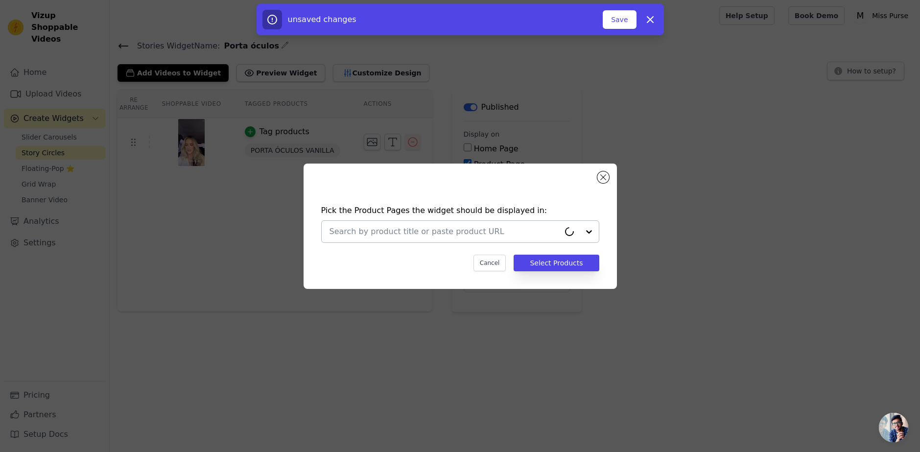
click at [510, 238] on div at bounding box center [445, 232] width 230 height 22
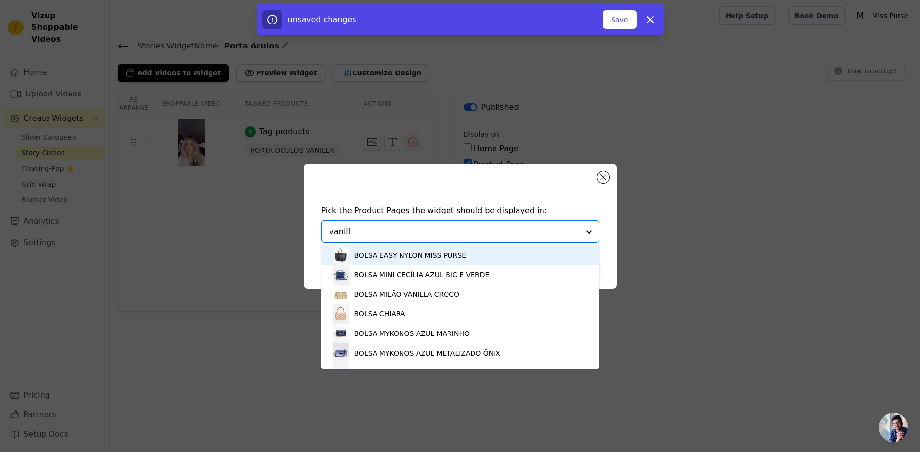
type input "vanilla"
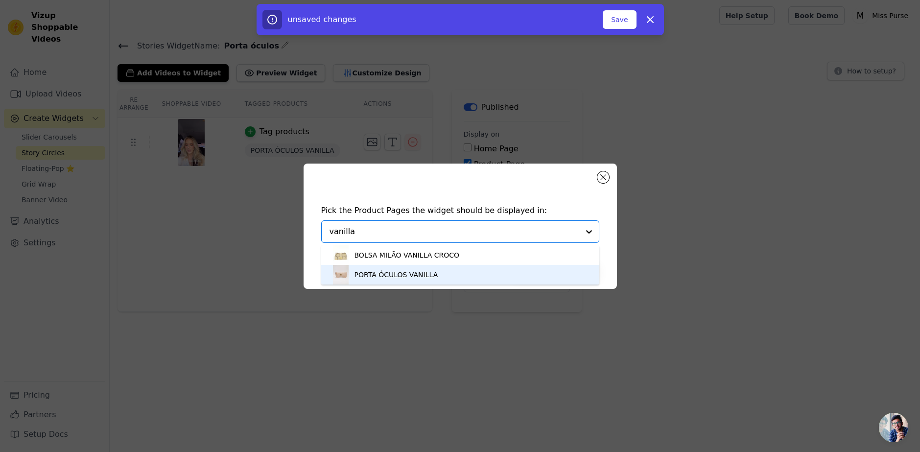
click at [396, 278] on div "PORTA ÓCULOS VANILLA" at bounding box center [397, 275] width 84 height 10
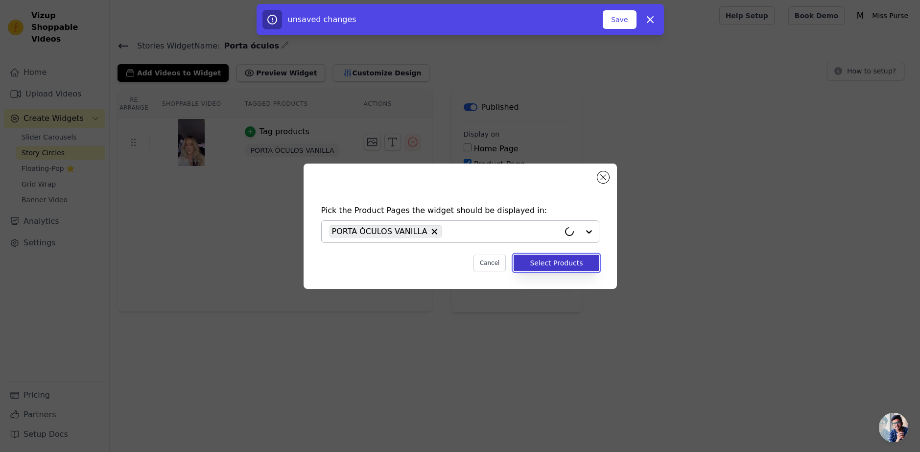
click at [547, 262] on button "Select Products" at bounding box center [556, 263] width 85 height 17
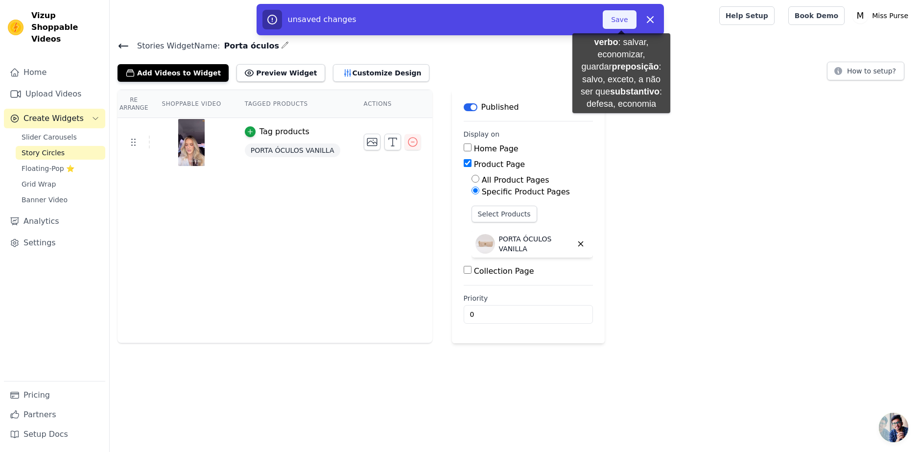
click at [621, 24] on button "Save" at bounding box center [619, 19] width 33 height 19
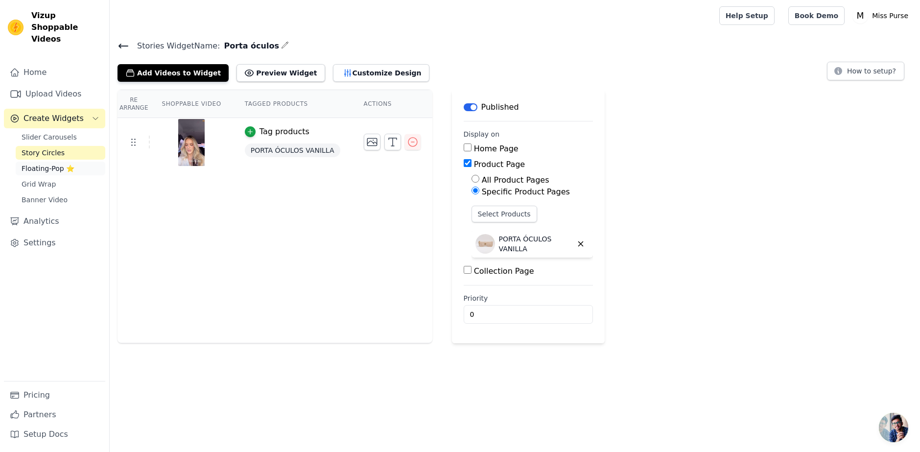
click at [47, 164] on span "Floating-Pop ⭐" at bounding box center [48, 169] width 53 height 10
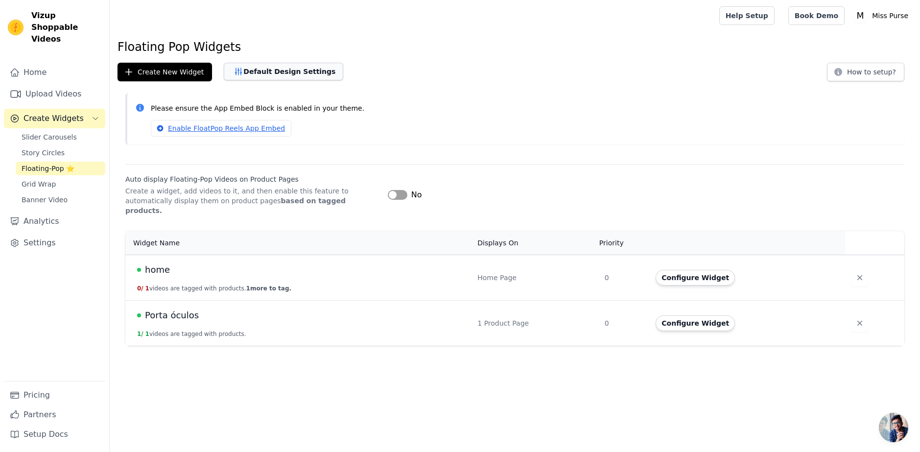
click at [292, 77] on button "Default Design Settings" at bounding box center [283, 72] width 119 height 18
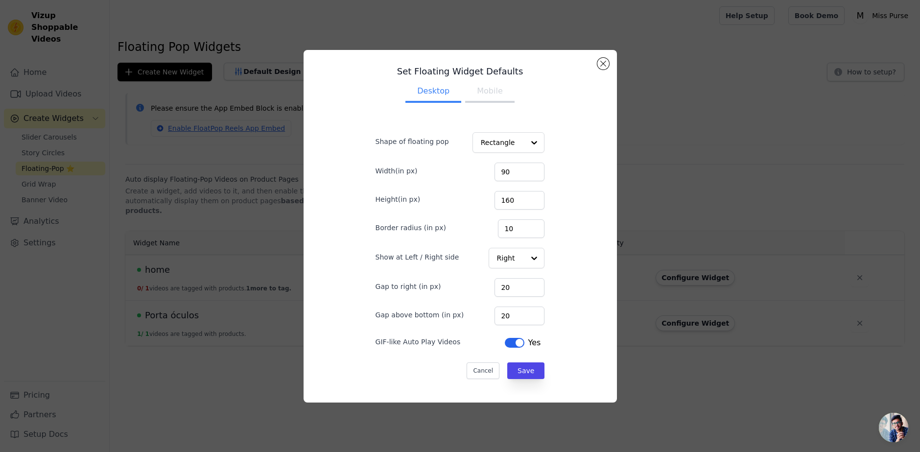
click at [478, 92] on button "Mobile" at bounding box center [489, 92] width 49 height 22
click at [602, 67] on button "Close modal" at bounding box center [603, 64] width 12 height 12
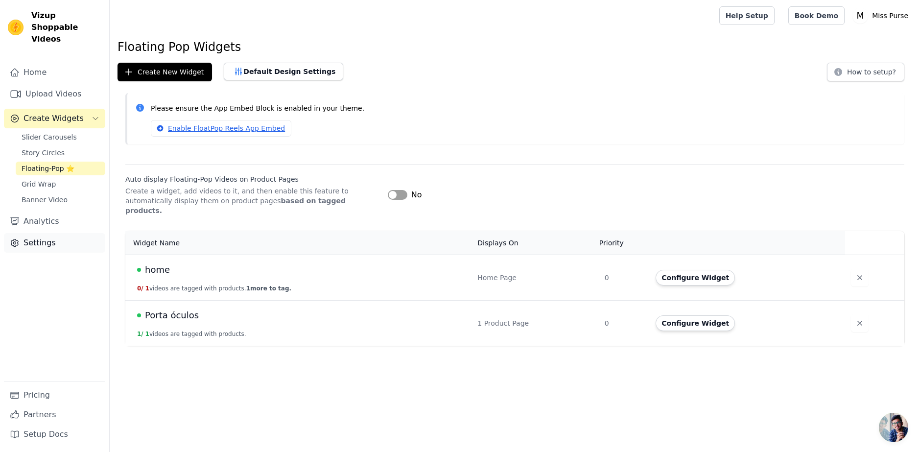
click at [56, 233] on link "Settings" at bounding box center [54, 243] width 101 height 20
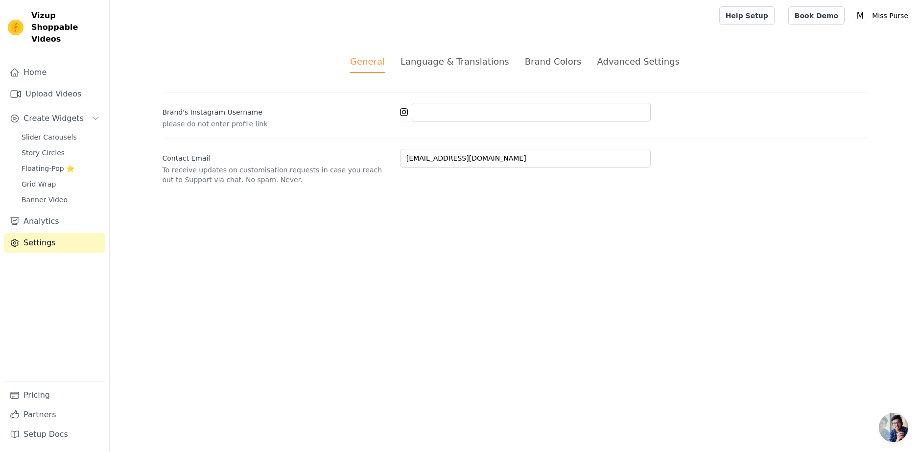
click at [450, 62] on div "Language & Translations" at bounding box center [455, 61] width 109 height 13
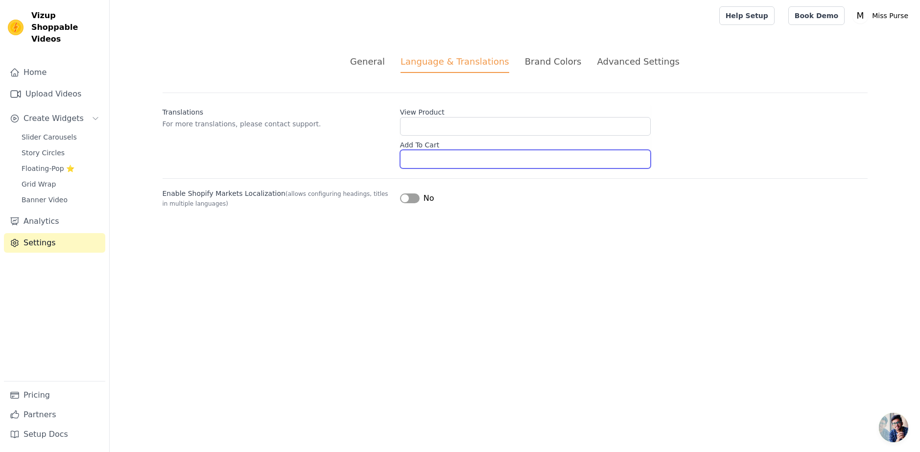
click at [433, 152] on input "Add To Cart" at bounding box center [525, 159] width 251 height 19
type input "Adicionar ao carrinho"
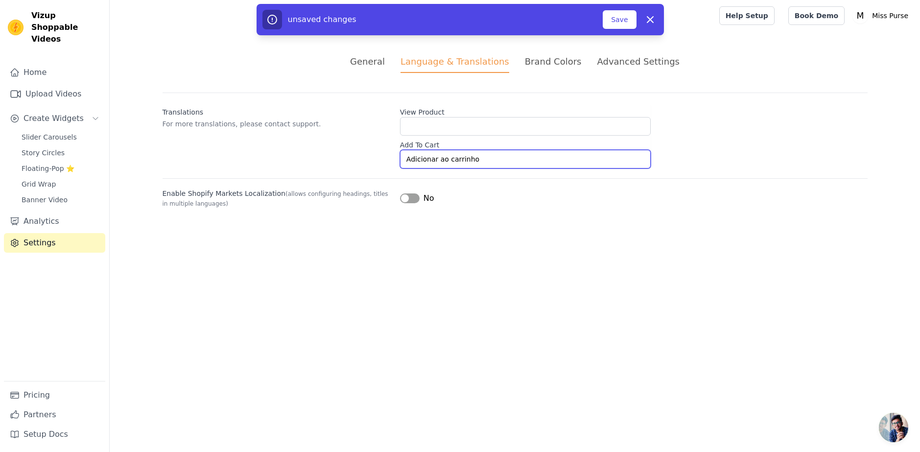
drag, startPoint x: 479, startPoint y: 151, endPoint x: 513, endPoint y: 166, distance: 37.5
click at [513, 166] on input "Adicionar ao carrinho" at bounding box center [525, 159] width 251 height 19
click at [468, 115] on label "View Product" at bounding box center [525, 110] width 251 height 14
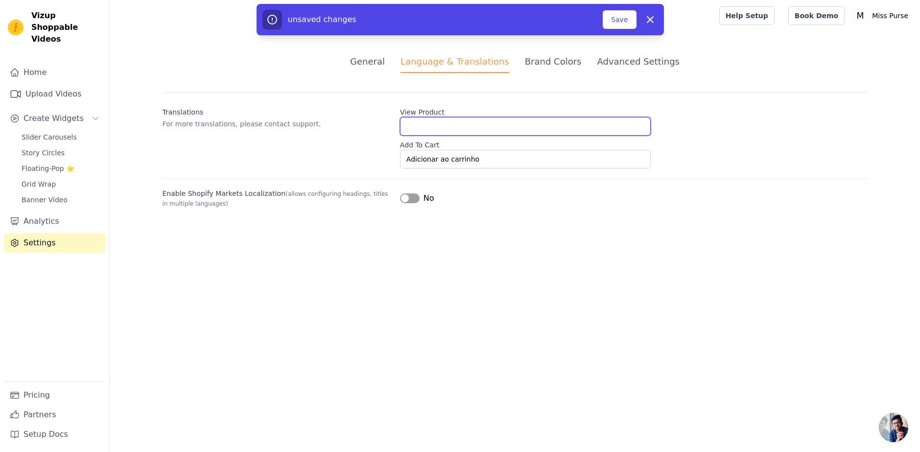
click at [468, 117] on input "View Product" at bounding box center [525, 126] width 251 height 19
click at [454, 127] on input "View Product" at bounding box center [525, 126] width 251 height 19
type input "Ver produto"
drag, startPoint x: 565, startPoint y: 51, endPoint x: 562, endPoint y: 55, distance: 5.3
click at [564, 52] on div "General Language & Translations Brand Colors Advanced Settings unsaved changes …" at bounding box center [515, 131] width 752 height 200
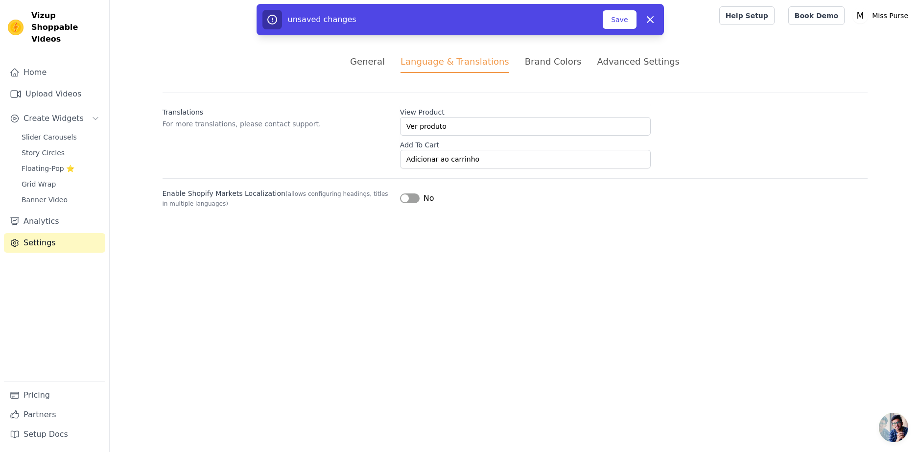
click at [561, 57] on div "Brand Colors" at bounding box center [553, 61] width 57 height 13
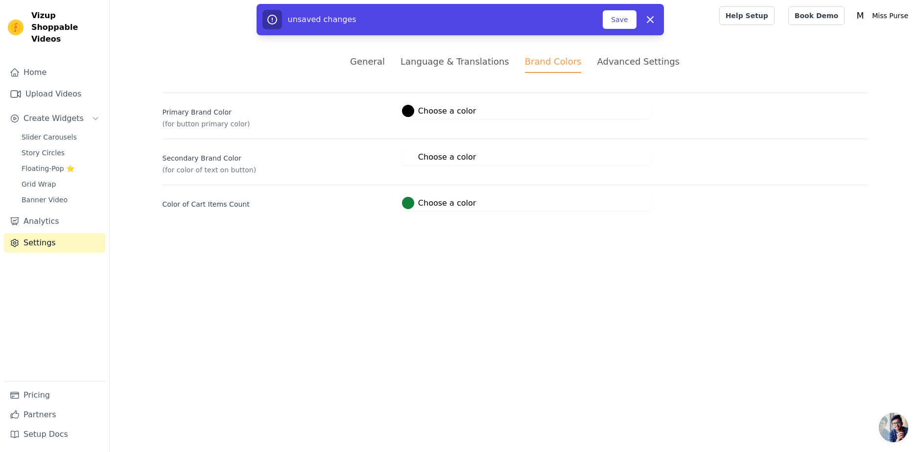
click at [462, 110] on label "#000000 Choose a color" at bounding box center [439, 111] width 74 height 12
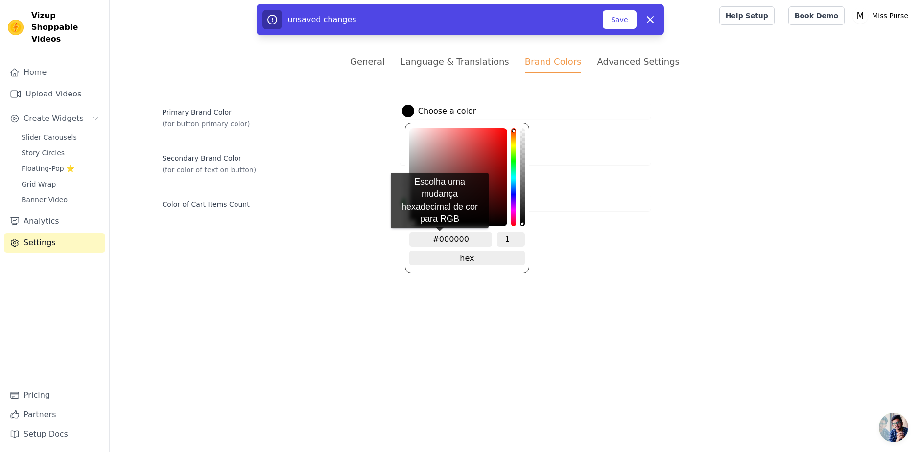
drag, startPoint x: 469, startPoint y: 235, endPoint x: 444, endPoint y: 237, distance: 25.0
click at [442, 238] on input "#000000" at bounding box center [450, 239] width 83 height 15
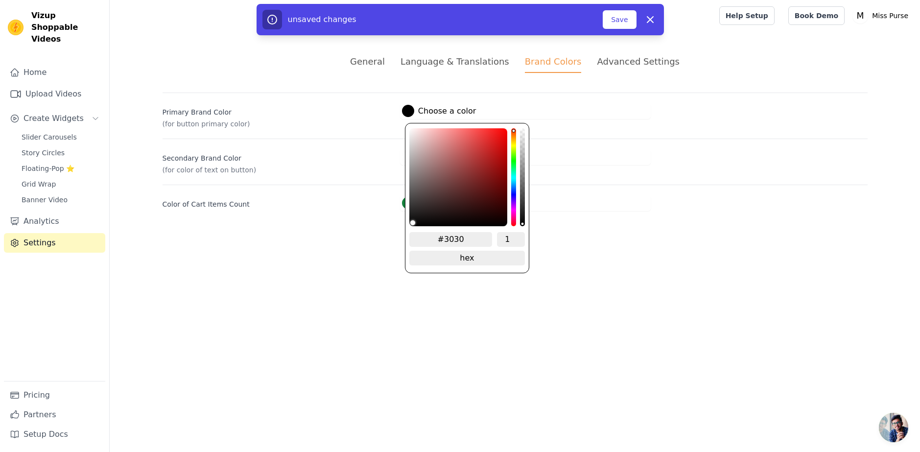
type input "#30303"
type input "#303030"
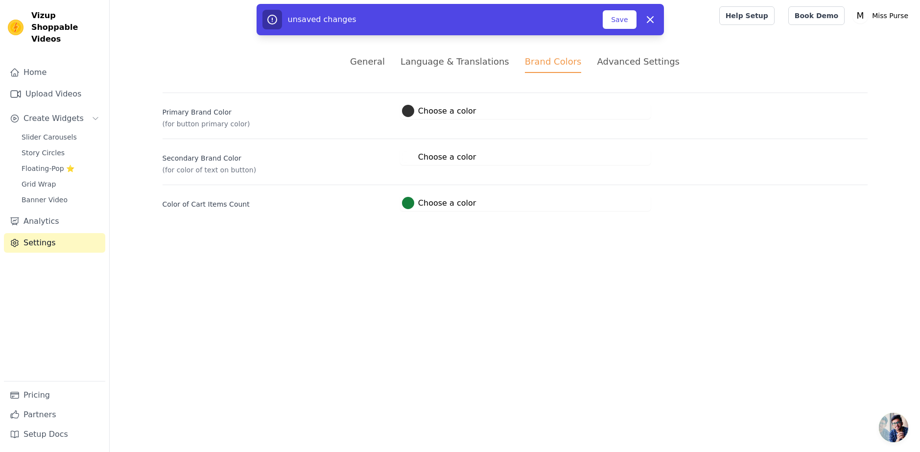
click at [182, 235] on html "Vizup Shoppable Videos Home Upload Videos Create Widgets Slider Carousels Story…" at bounding box center [460, 117] width 920 height 235
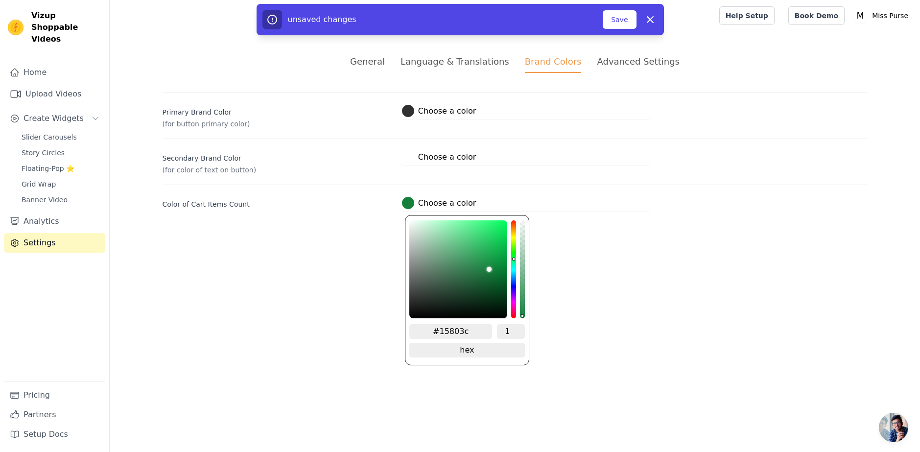
click at [434, 200] on label "#15803c Choose a color" at bounding box center [439, 203] width 74 height 12
drag, startPoint x: 457, startPoint y: 328, endPoint x: 419, endPoint y: 332, distance: 38.4
click at [419, 332] on input "#15803c" at bounding box center [450, 331] width 83 height 15
paste input "835030"
type input "#835030"
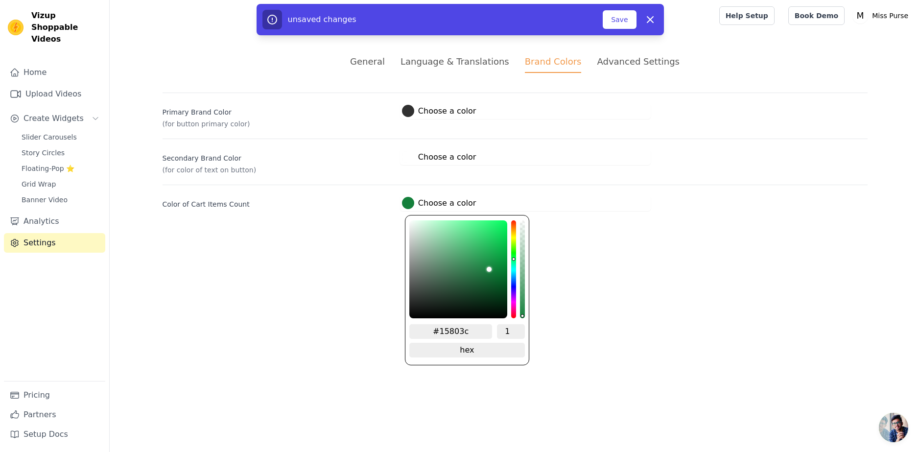
type input "#835030"
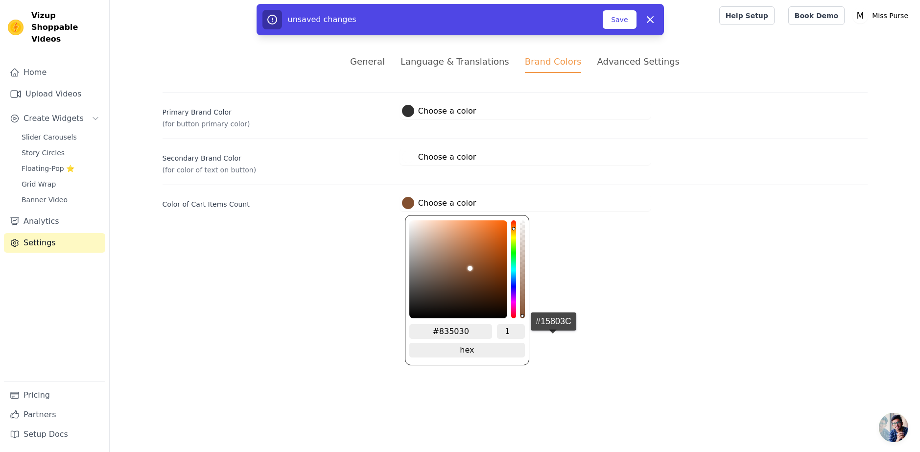
click at [553, 235] on html "Vizup Shoppable Videos Home Upload Videos Create Widgets Slider Carousels Story…" at bounding box center [460, 117] width 920 height 235
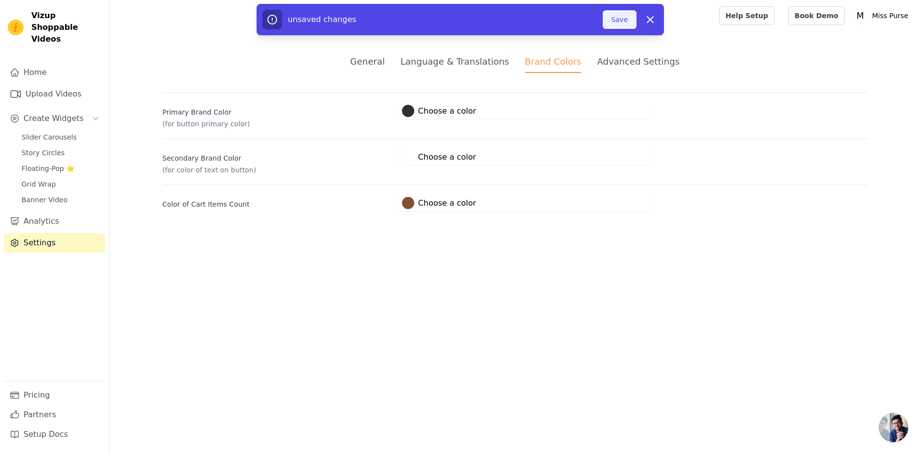
click at [626, 19] on button "Save" at bounding box center [619, 19] width 33 height 19
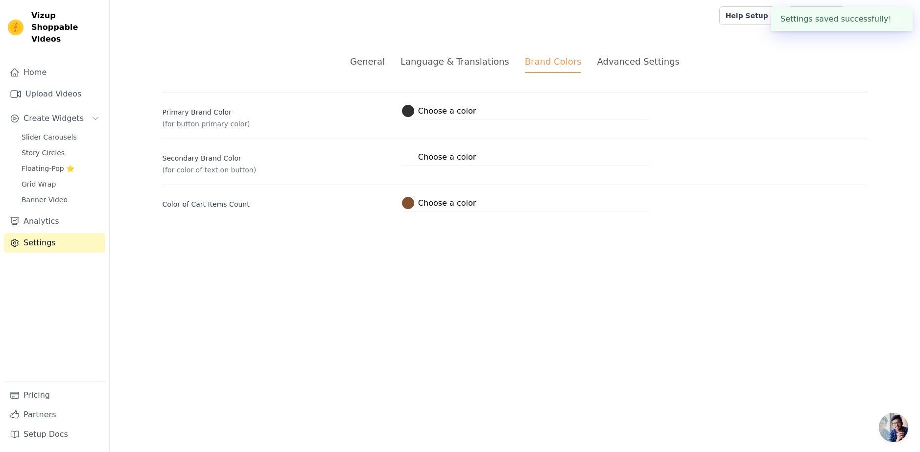
click at [642, 61] on div "Advanced Settings" at bounding box center [638, 61] width 82 height 13
